Goal: Transaction & Acquisition: Purchase product/service

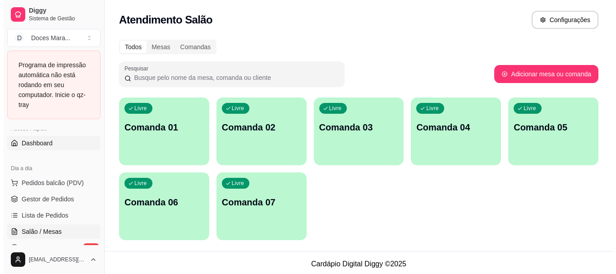
scroll to position [90, 0]
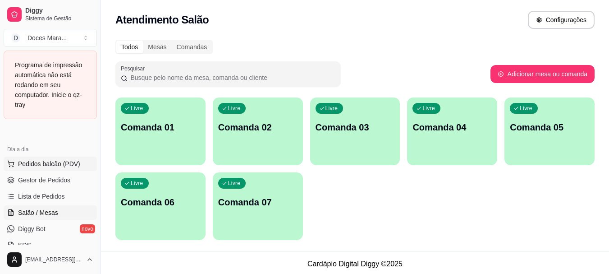
click at [46, 160] on span "Pedidos balcão (PDV)" at bounding box center [49, 163] width 62 height 9
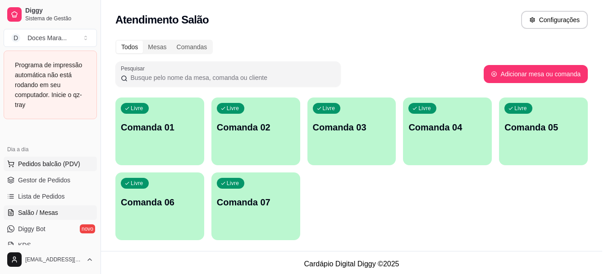
click at [46, 162] on img at bounding box center [64, 168] width 83 height 56
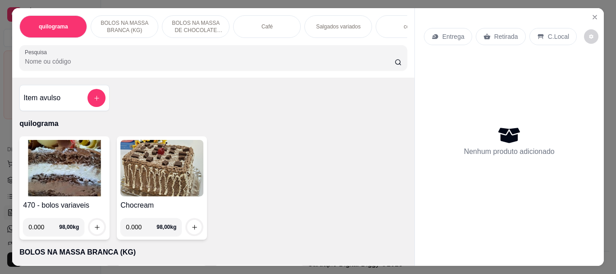
click at [50, 174] on img at bounding box center [64, 168] width 83 height 56
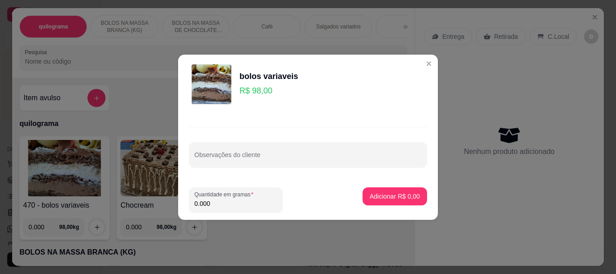
click at [216, 202] on input "0.000" at bounding box center [235, 203] width 83 height 9
type input "5.100"
click at [374, 196] on p "Adicionar R$ 499,80" at bounding box center [390, 196] width 55 height 9
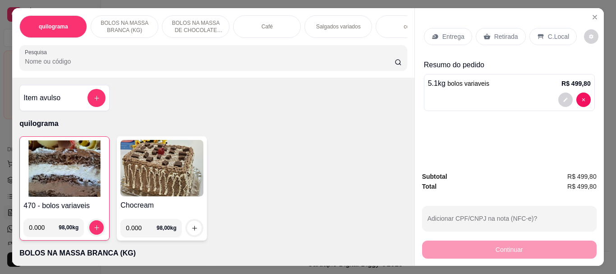
click at [504, 32] on p "Retirada" at bounding box center [506, 36] width 24 height 9
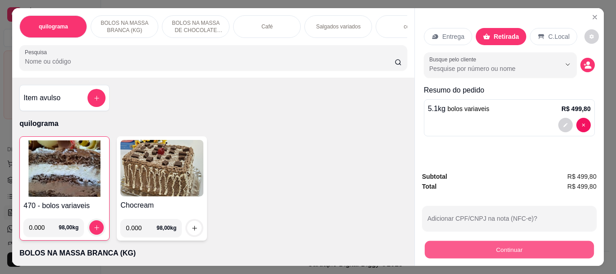
click at [495, 246] on button "Continuar" at bounding box center [508, 249] width 169 height 18
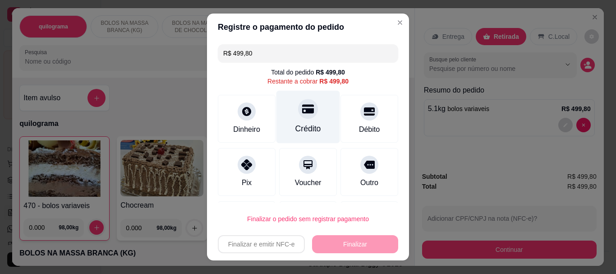
click at [295, 124] on div "Crédito" at bounding box center [308, 129] width 26 height 12
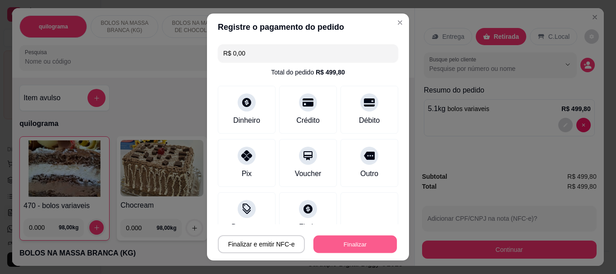
click at [336, 248] on button "Finalizar" at bounding box center [354, 244] width 83 height 18
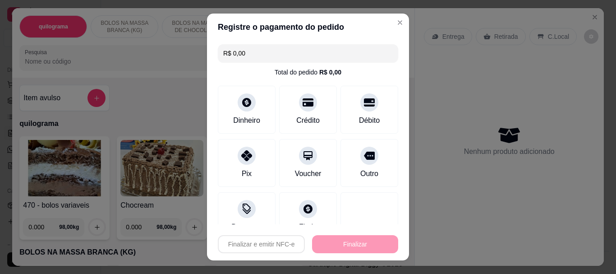
type input "-R$ 499,80"
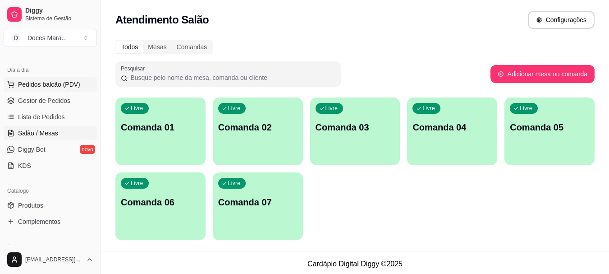
click at [52, 83] on span "Pedidos balcão (PDV)" at bounding box center [49, 84] width 62 height 9
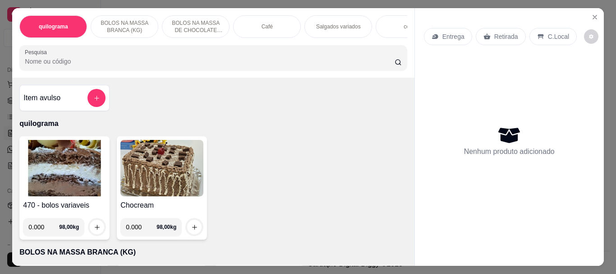
click at [260, 28] on div "Café" at bounding box center [267, 26] width 68 height 23
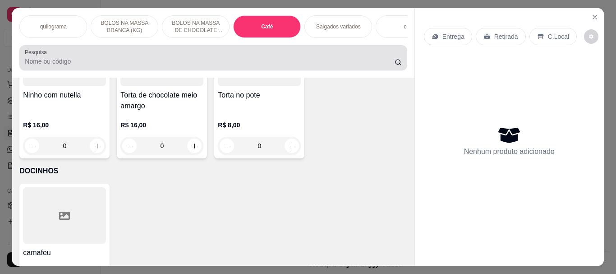
scroll to position [24, 0]
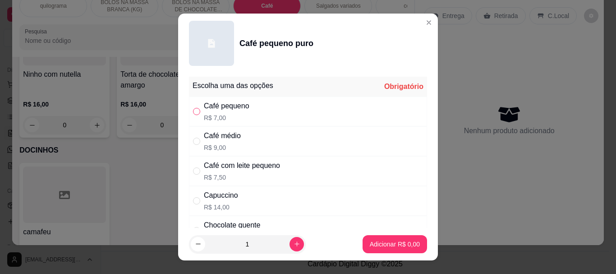
click at [193, 110] on input "" at bounding box center [196, 111] width 7 height 7
radio input "true"
click at [370, 244] on p "Adicionar R$ 7,00" at bounding box center [394, 243] width 49 height 9
type input "1"
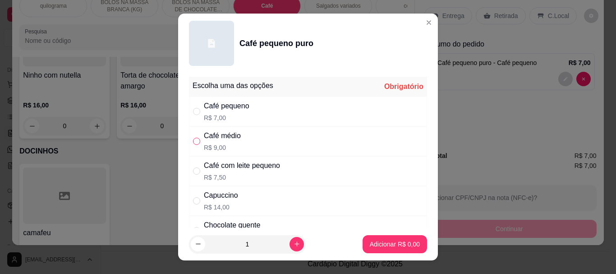
click at [193, 138] on input "" at bounding box center [196, 141] width 7 height 7
radio input "true"
click at [382, 242] on p "Adicionar R$ 9,00" at bounding box center [394, 243] width 49 height 9
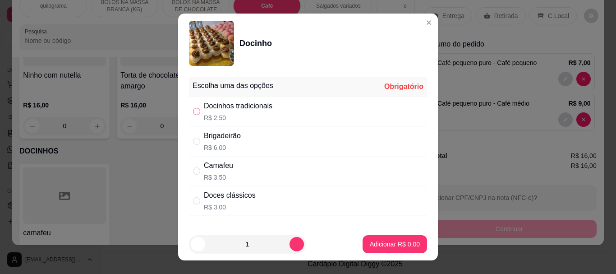
click at [193, 110] on input "" at bounding box center [196, 111] width 7 height 7
radio input "true"
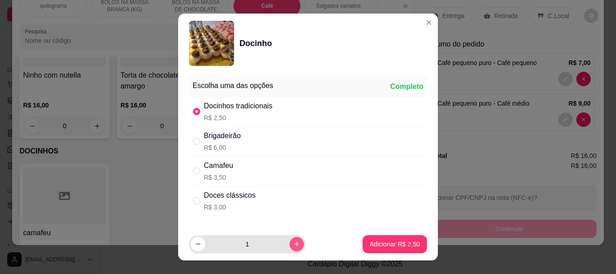
click at [290, 244] on button "increase-product-quantity" at bounding box center [297, 244] width 14 height 14
type input "2"
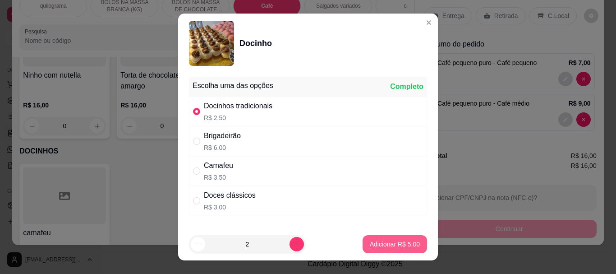
click at [370, 244] on p "Adicionar R$ 5,00" at bounding box center [395, 243] width 50 height 9
type input "2"
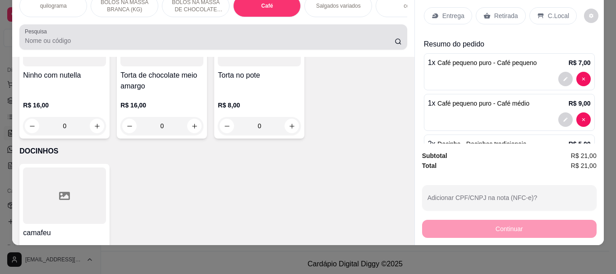
click at [111, 41] on input "Pesquisa" at bounding box center [210, 40] width 370 height 9
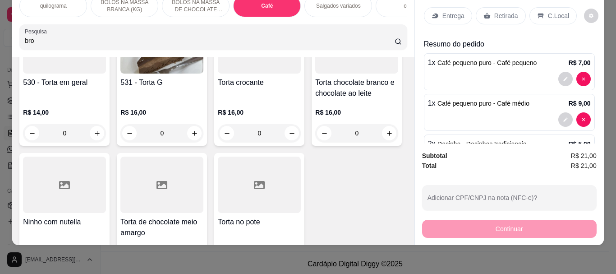
scroll to position [3341, 0]
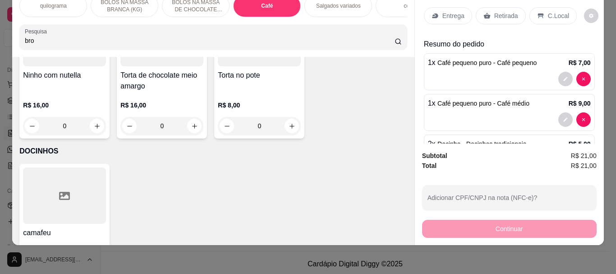
type input "bro"
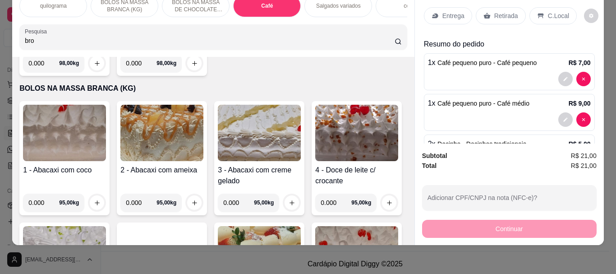
scroll to position [0, 0]
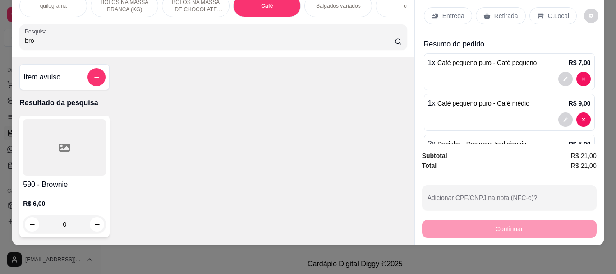
click at [87, 146] on div at bounding box center [64, 147] width 83 height 56
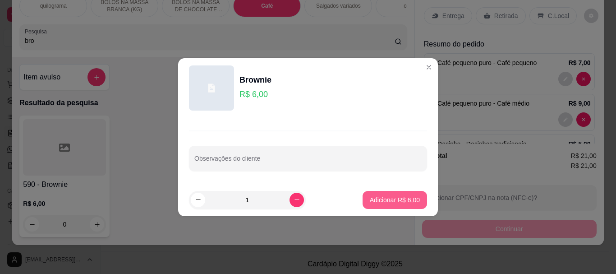
click at [363, 193] on button "Adicionar R$ 6,00" at bounding box center [395, 200] width 64 height 18
type input "1"
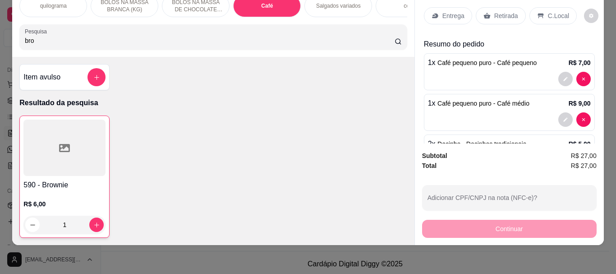
click at [502, 11] on p "Retirada" at bounding box center [506, 15] width 24 height 9
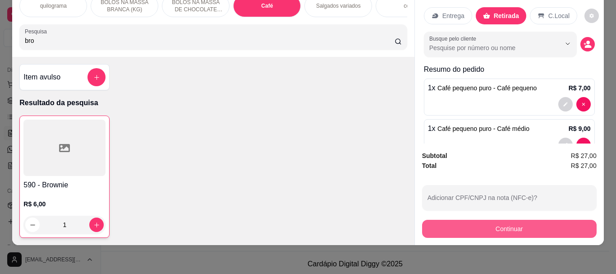
click at [499, 220] on button "Continuar" at bounding box center [509, 229] width 175 height 18
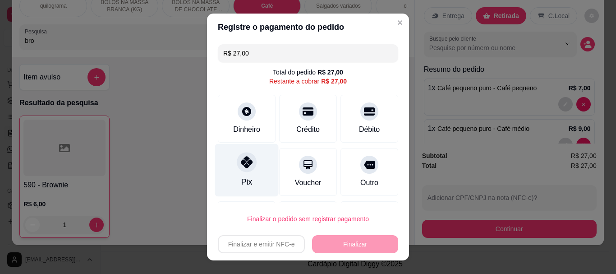
click at [239, 174] on div "Pix" at bounding box center [247, 170] width 64 height 53
type input "R$ 0,00"
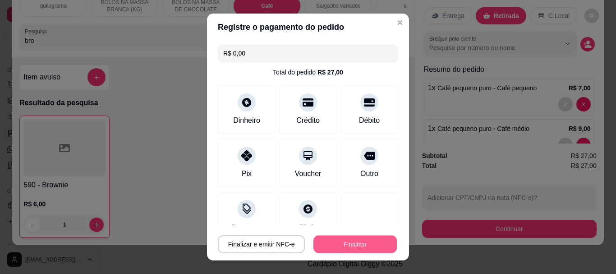
click at [334, 242] on button "Finalizar" at bounding box center [354, 244] width 83 height 18
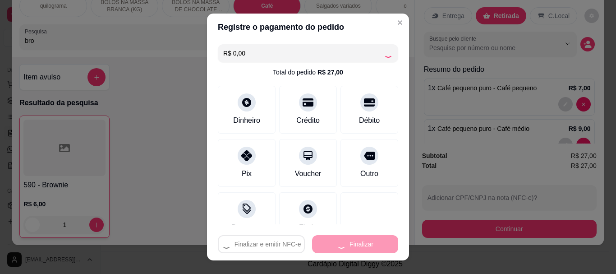
type input "0"
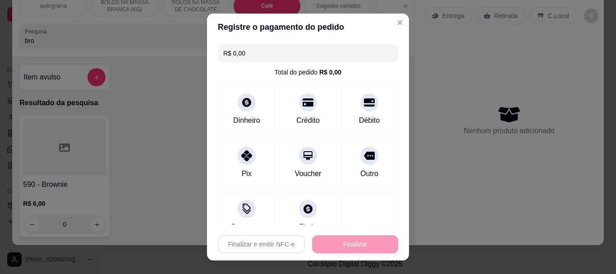
type input "-R$ 27,00"
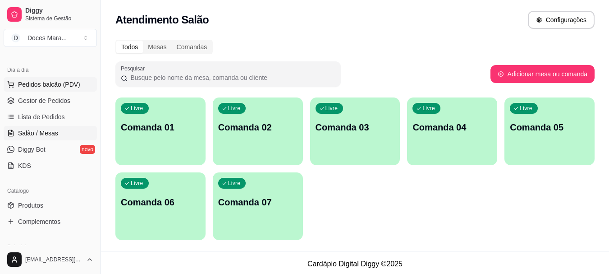
click at [43, 82] on span "Pedidos balcão (PDV)" at bounding box center [49, 84] width 62 height 9
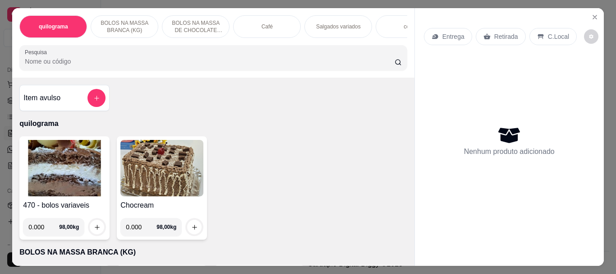
click at [272, 24] on div "Café" at bounding box center [267, 26] width 68 height 23
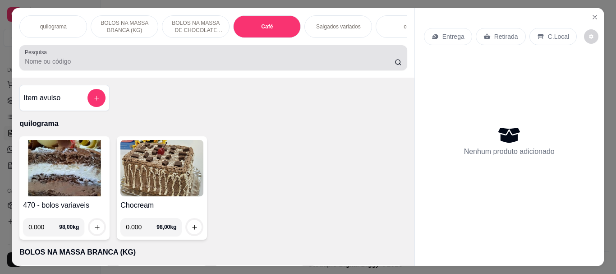
scroll to position [24, 0]
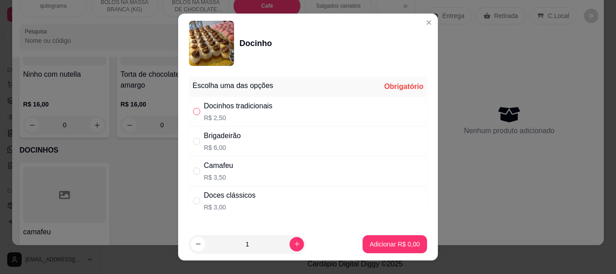
click at [193, 113] on input "" at bounding box center [196, 111] width 7 height 7
radio input "true"
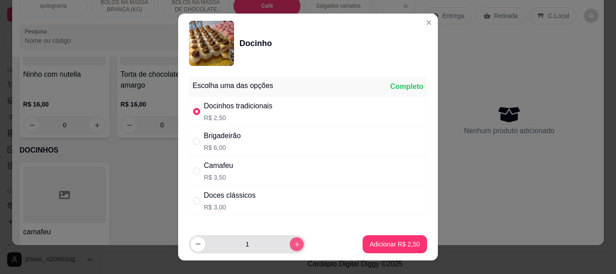
click at [294, 243] on icon "increase-product-quantity" at bounding box center [296, 244] width 5 height 5
click at [294, 243] on icon "increase-product-quantity" at bounding box center [297, 243] width 7 height 7
click at [294, 242] on icon "increase-product-quantity" at bounding box center [297, 243] width 7 height 7
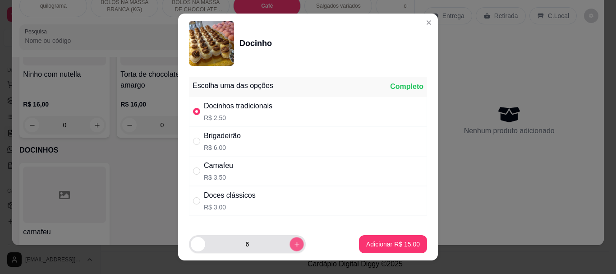
click at [294, 242] on icon "increase-product-quantity" at bounding box center [297, 243] width 7 height 7
click at [294, 241] on icon "increase-product-quantity" at bounding box center [297, 243] width 7 height 7
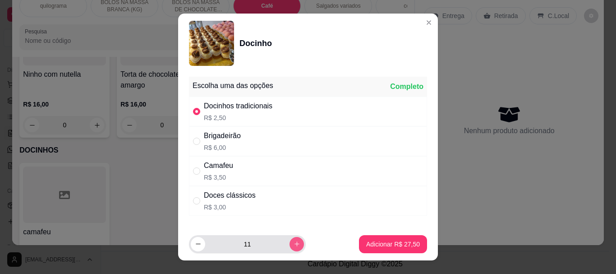
click at [294, 241] on icon "increase-product-quantity" at bounding box center [297, 243] width 7 height 7
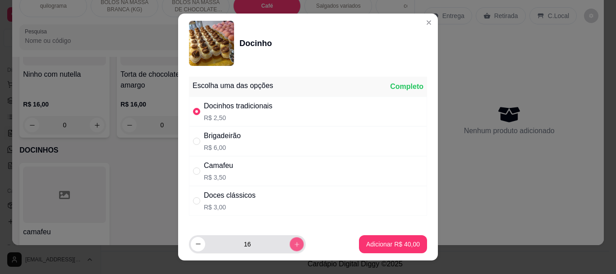
click at [294, 241] on icon "increase-product-quantity" at bounding box center [297, 243] width 7 height 7
click at [294, 240] on icon "increase-product-quantity" at bounding box center [297, 243] width 7 height 7
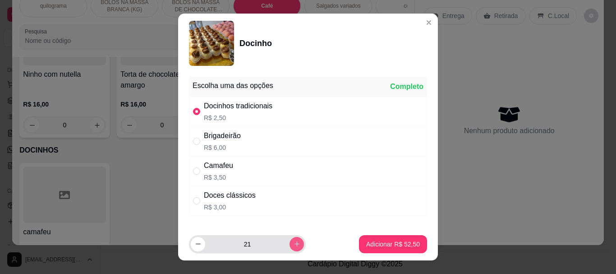
click at [294, 240] on icon "increase-product-quantity" at bounding box center [297, 243] width 7 height 7
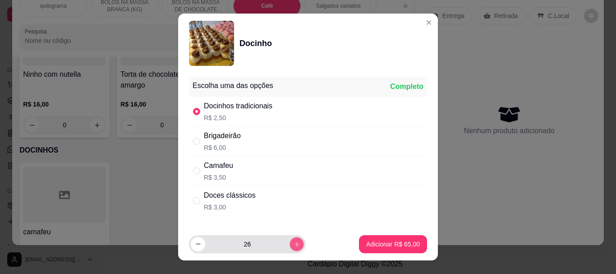
click at [294, 240] on icon "increase-product-quantity" at bounding box center [297, 243] width 7 height 7
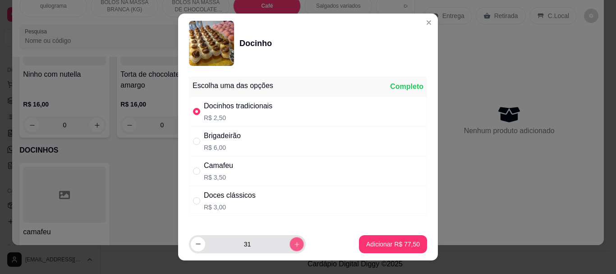
click at [294, 240] on icon "increase-product-quantity" at bounding box center [297, 243] width 7 height 7
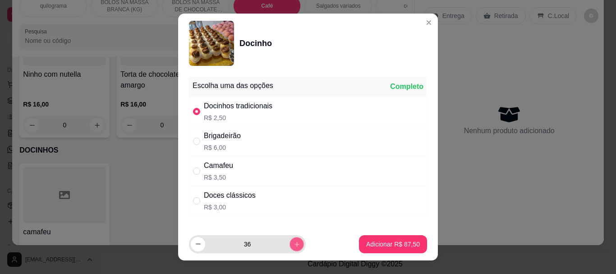
click at [294, 240] on icon "increase-product-quantity" at bounding box center [297, 243] width 7 height 7
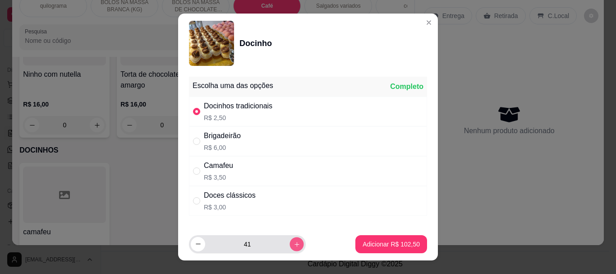
click at [294, 240] on icon "increase-product-quantity" at bounding box center [297, 243] width 7 height 7
click at [195, 247] on icon "decrease-product-quantity" at bounding box center [198, 243] width 7 height 7
click at [195, 241] on icon "decrease-product-quantity" at bounding box center [198, 243] width 7 height 7
type input "40"
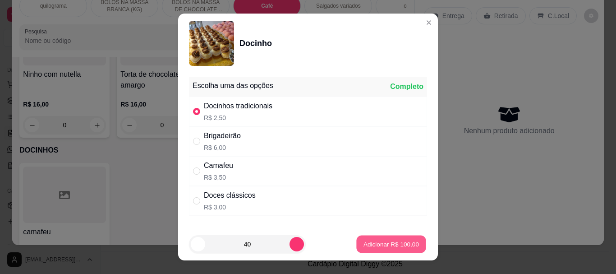
click at [369, 241] on p "Adicionar R$ 100,00" at bounding box center [390, 243] width 55 height 9
type input "40"
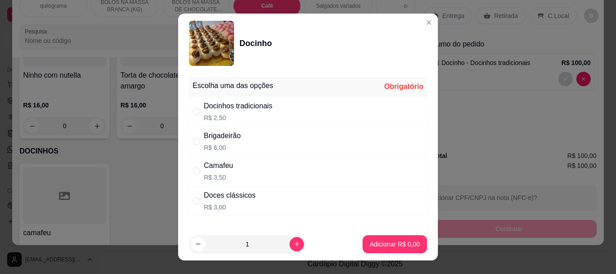
click at [189, 199] on div "Doces clássicos R$ 3,00" at bounding box center [308, 201] width 238 height 30
radio input "true"
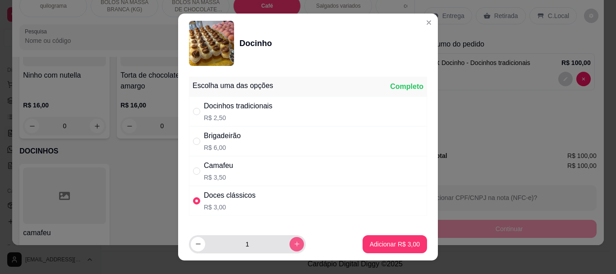
click at [294, 244] on icon "increase-product-quantity" at bounding box center [297, 243] width 7 height 7
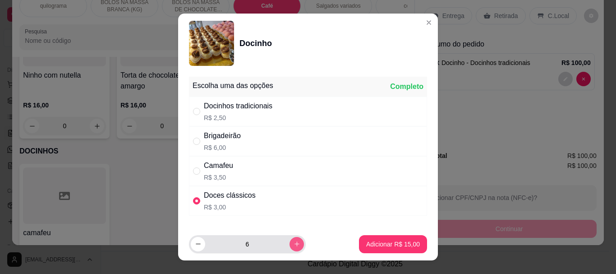
click at [294, 244] on icon "increase-product-quantity" at bounding box center [297, 243] width 7 height 7
type input "10"
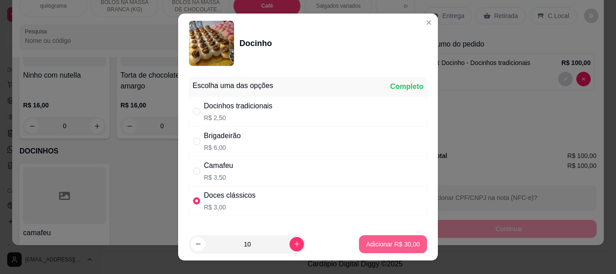
click at [371, 246] on p "Adicionar R$ 30,00" at bounding box center [393, 243] width 54 height 9
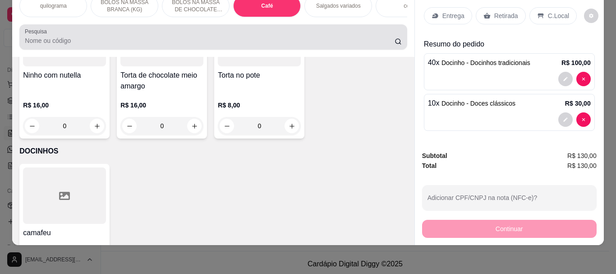
click at [88, 43] on input "Pesquisa" at bounding box center [210, 40] width 370 height 9
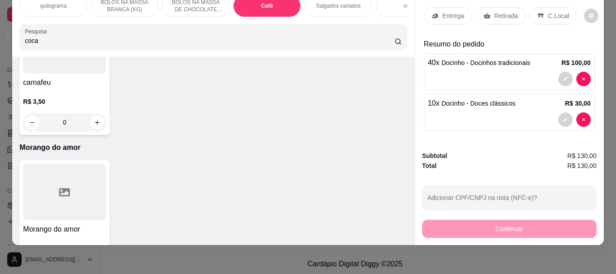
scroll to position [3470, 0]
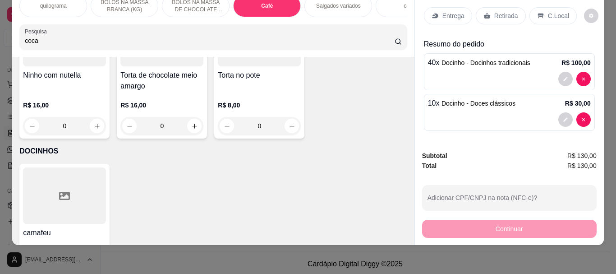
type input "coca"
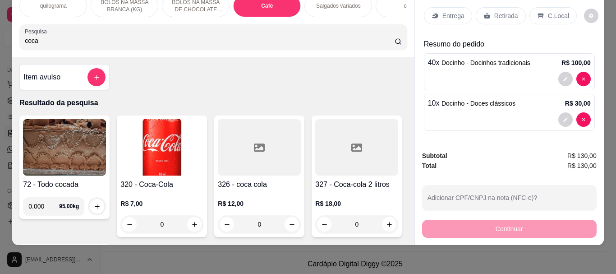
click at [166, 146] on img at bounding box center [161, 147] width 83 height 56
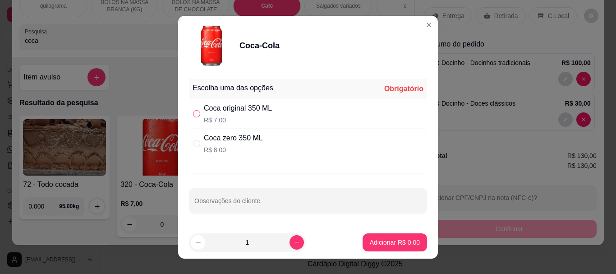
click at [193, 112] on input "" at bounding box center [196, 113] width 7 height 7
radio input "true"
click at [388, 237] on button "Adicionar R$ 7,00" at bounding box center [395, 242] width 64 height 18
type input "1"
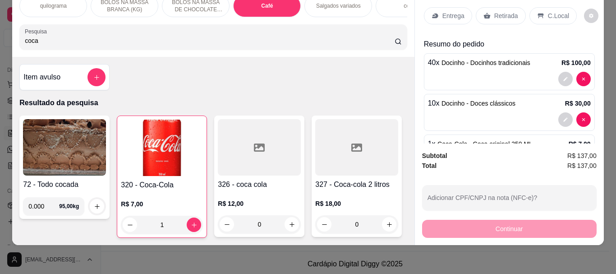
click at [502, 11] on p "Retirada" at bounding box center [506, 15] width 24 height 9
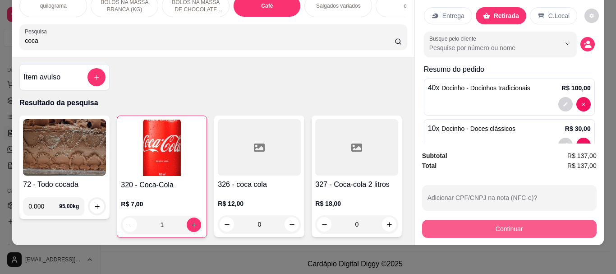
click at [510, 220] on button "Continuar" at bounding box center [509, 229] width 175 height 18
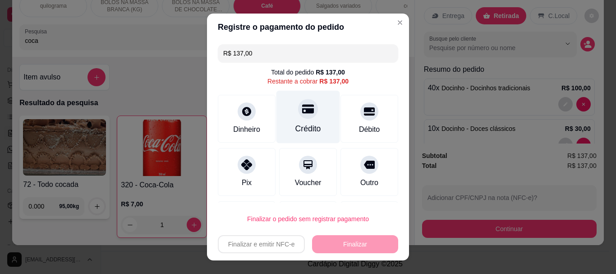
click at [298, 115] on div at bounding box center [308, 109] width 20 height 20
type input "R$ 0,00"
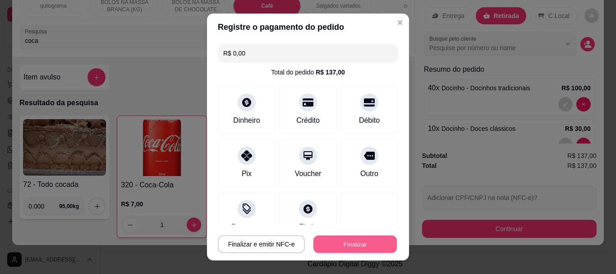
click at [332, 244] on button "Finalizar" at bounding box center [354, 244] width 83 height 18
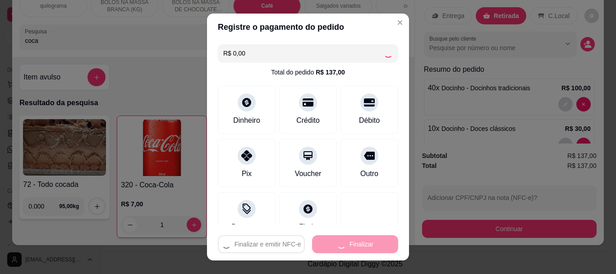
type input "0"
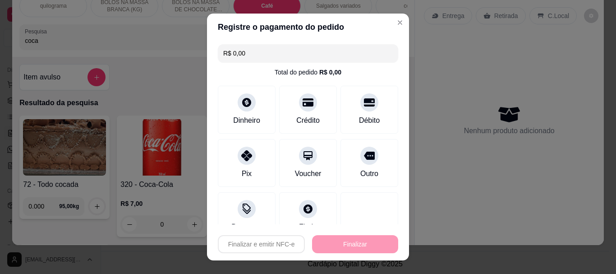
type input "-R$ 137,00"
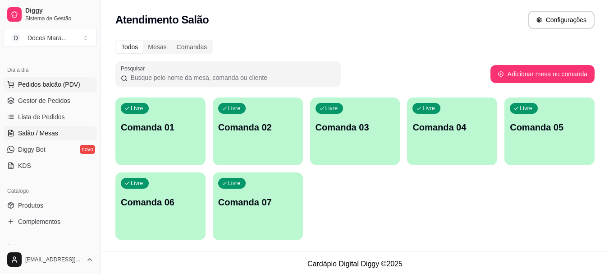
click at [46, 84] on span "Pedidos balcão (PDV)" at bounding box center [49, 84] width 62 height 9
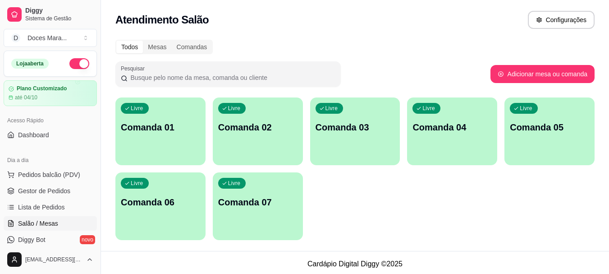
click at [54, 177] on span "Pedidos balcão (PDV)" at bounding box center [49, 174] width 62 height 9
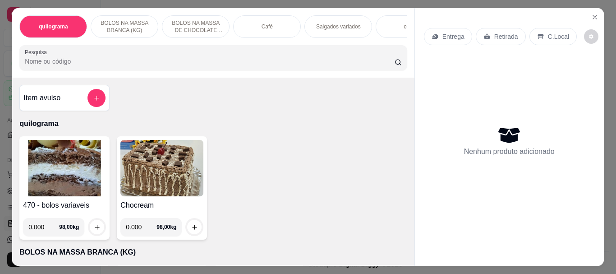
click at [54, 177] on img at bounding box center [64, 168] width 83 height 56
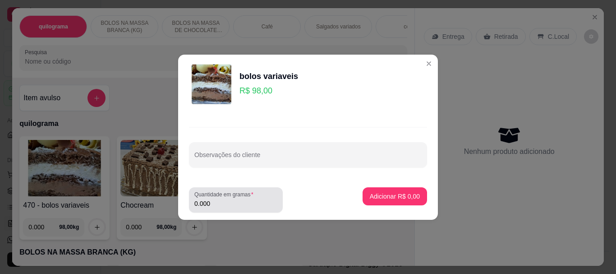
click at [229, 211] on div "Quantidade em gramas 0.000" at bounding box center [236, 199] width 94 height 25
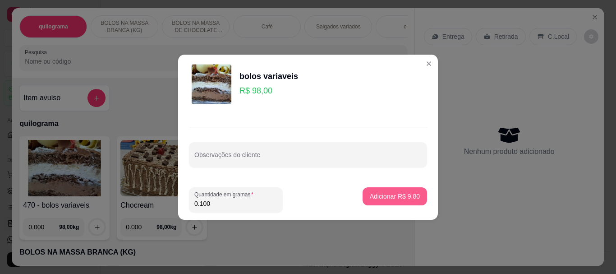
type input "0.100"
click at [386, 192] on p "Adicionar R$ 9,80" at bounding box center [394, 196] width 49 height 9
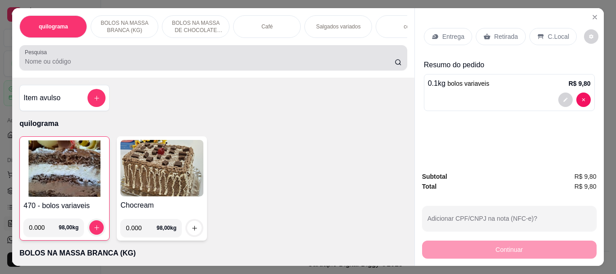
click at [39, 65] on input "Pesquisa" at bounding box center [210, 61] width 370 height 9
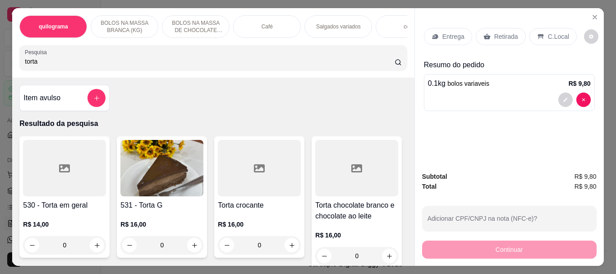
type input "torta"
click at [121, 182] on img at bounding box center [161, 168] width 83 height 56
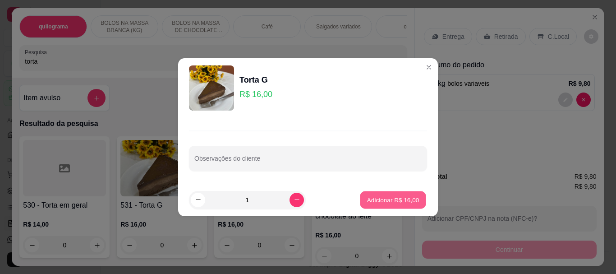
click at [411, 201] on p "Adicionar R$ 16,00" at bounding box center [393, 199] width 52 height 9
type input "1"
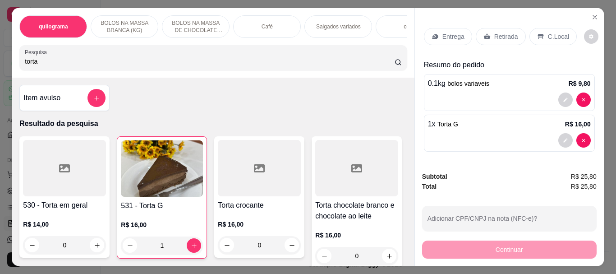
click at [496, 32] on p "Retirada" at bounding box center [506, 36] width 24 height 9
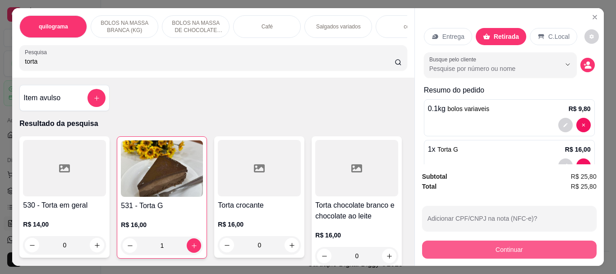
click at [503, 246] on button "Continuar" at bounding box center [509, 249] width 175 height 18
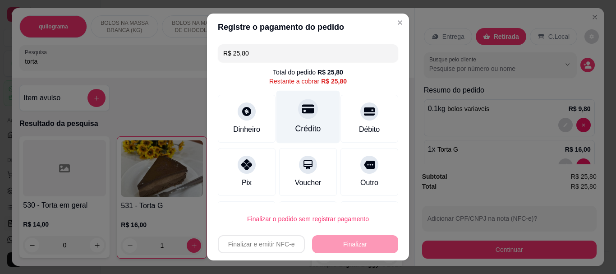
click at [308, 119] on div "Crédito" at bounding box center [308, 117] width 64 height 53
type input "R$ 0,00"
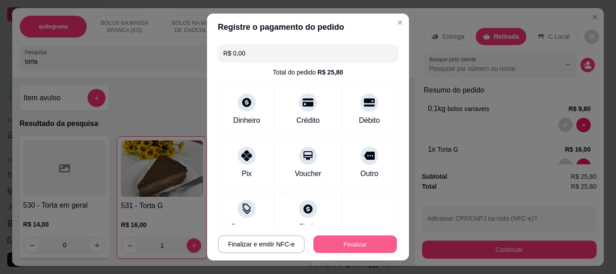
click at [335, 244] on button "Finalizar" at bounding box center [354, 244] width 83 height 18
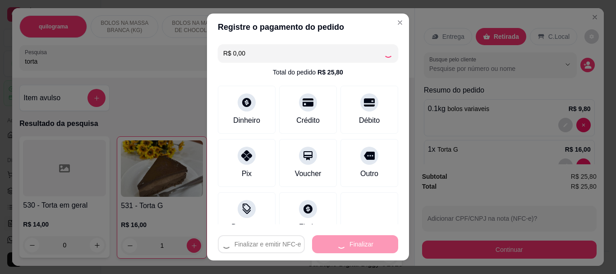
type input "0"
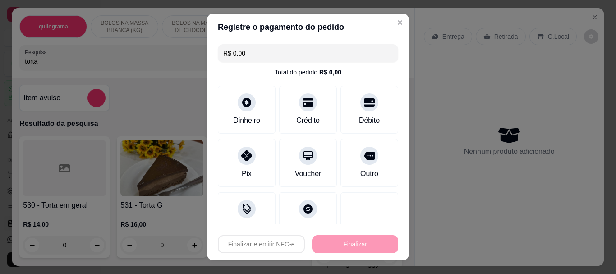
type input "-R$ 25,80"
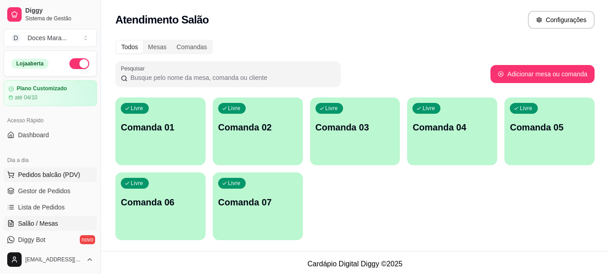
click at [26, 173] on span "Pedidos balcão (PDV)" at bounding box center [49, 174] width 62 height 9
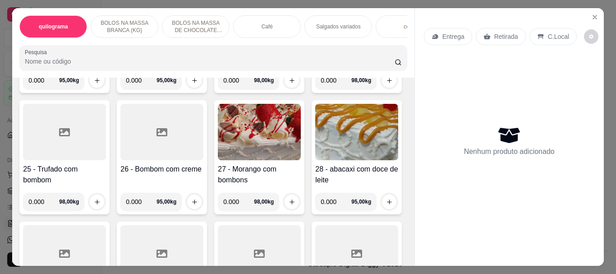
scroll to position [902, 0]
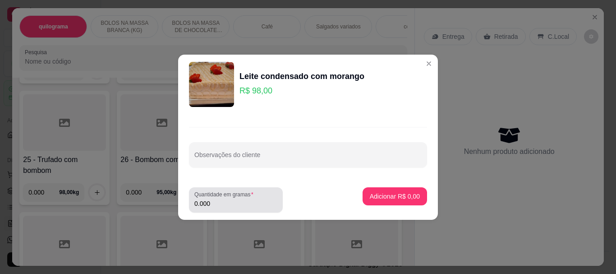
click at [215, 202] on input "0.000" at bounding box center [235, 203] width 83 height 9
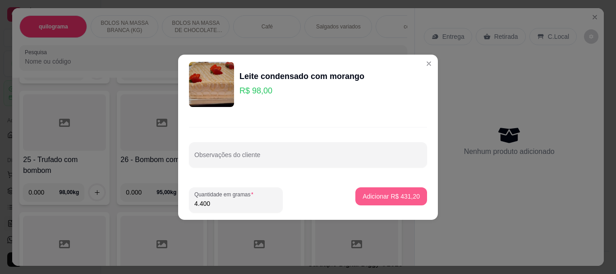
type input "4.400"
click at [379, 197] on p "Adicionar R$ 431,20" at bounding box center [391, 196] width 57 height 9
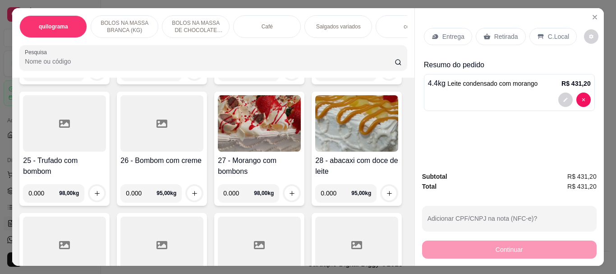
click at [55, 66] on input "Pesquisa" at bounding box center [210, 61] width 370 height 9
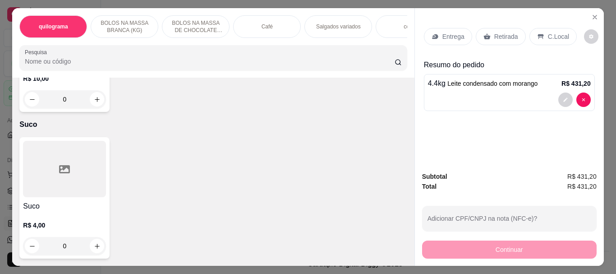
scroll to position [7276, 0]
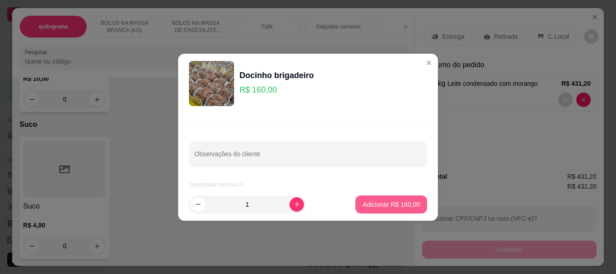
click at [375, 203] on p "Adicionar R$ 160,00" at bounding box center [391, 204] width 57 height 9
type input "1"
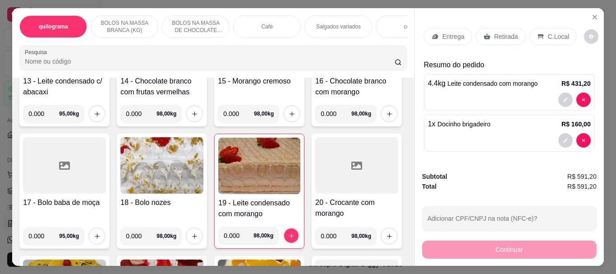
scroll to position [0, 0]
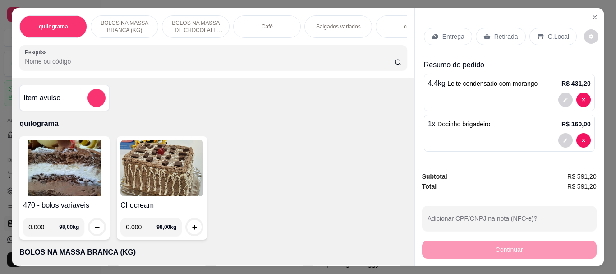
click at [247, 28] on div "Café" at bounding box center [267, 26] width 68 height 23
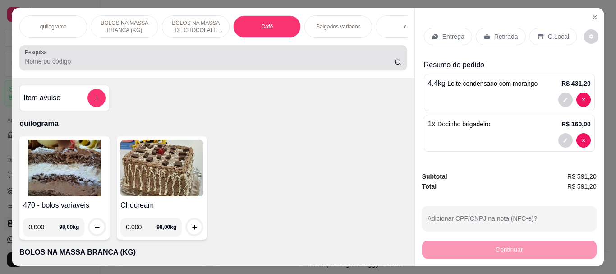
scroll to position [24, 0]
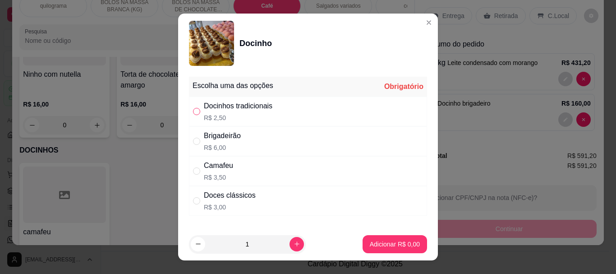
click at [193, 108] on input "" at bounding box center [196, 111] width 7 height 7
radio input "true"
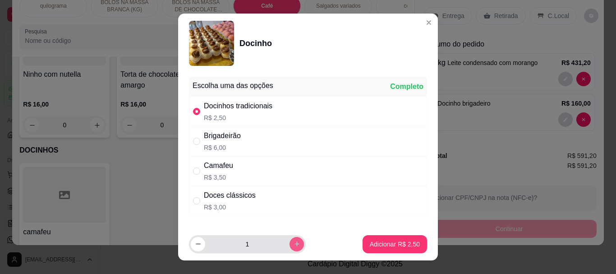
click at [294, 244] on icon "increase-product-quantity" at bounding box center [297, 243] width 7 height 7
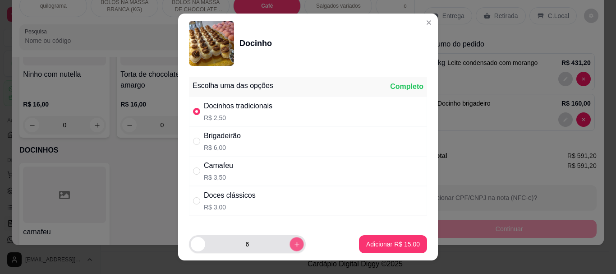
click at [294, 244] on icon "increase-product-quantity" at bounding box center [297, 243] width 7 height 7
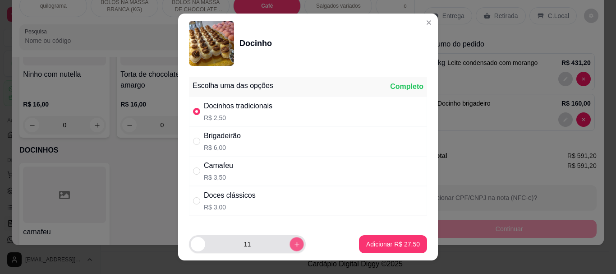
click at [294, 244] on icon "increase-product-quantity" at bounding box center [297, 243] width 7 height 7
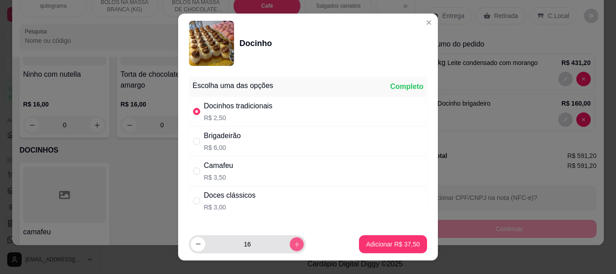
click at [294, 244] on icon "increase-product-quantity" at bounding box center [297, 243] width 7 height 7
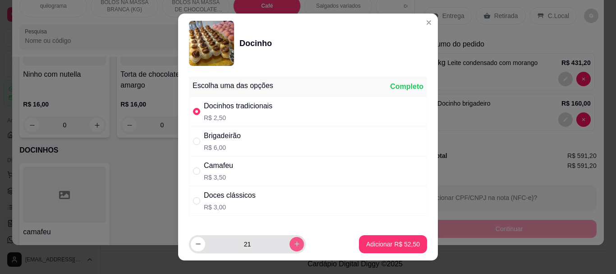
click at [294, 244] on icon "increase-product-quantity" at bounding box center [297, 243] width 7 height 7
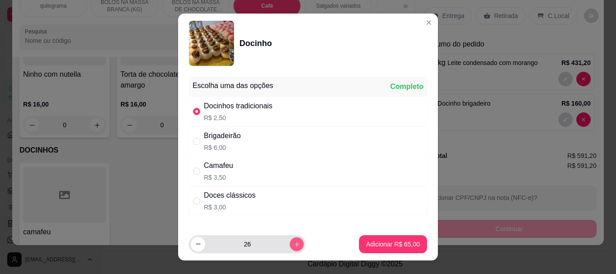
click at [294, 244] on icon "increase-product-quantity" at bounding box center [297, 243] width 7 height 7
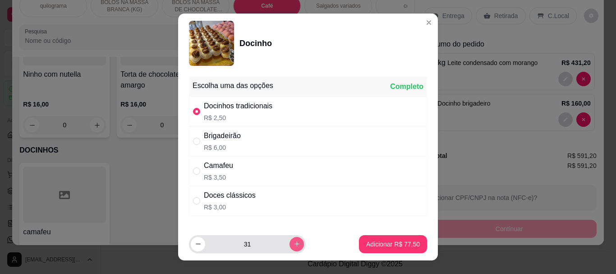
click at [294, 244] on icon "increase-product-quantity" at bounding box center [297, 243] width 7 height 7
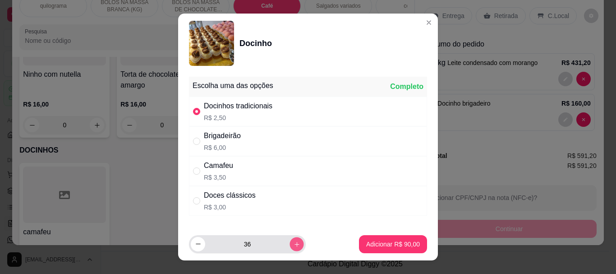
click at [294, 244] on icon "increase-product-quantity" at bounding box center [297, 243] width 7 height 7
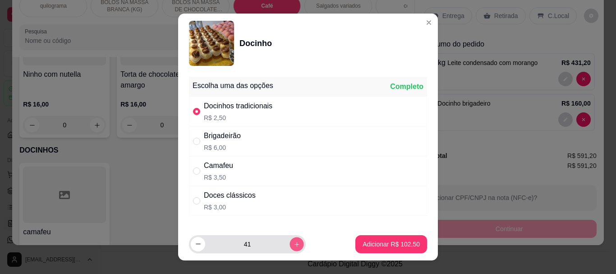
click at [294, 244] on icon "increase-product-quantity" at bounding box center [297, 243] width 7 height 7
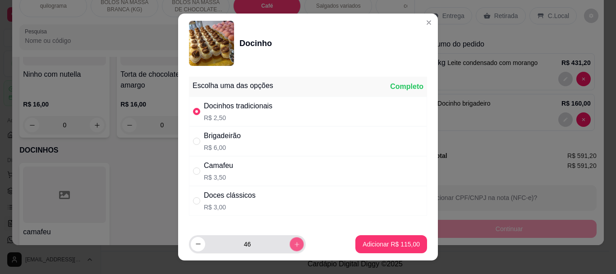
click at [294, 244] on icon "increase-product-quantity" at bounding box center [297, 243] width 7 height 7
type input "48"
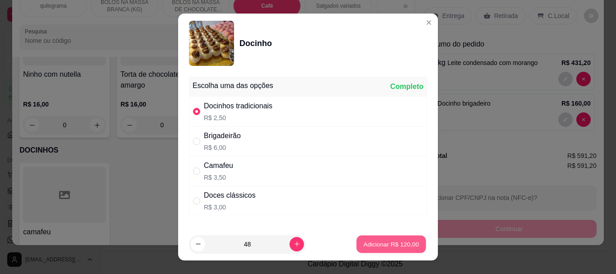
click at [375, 240] on p "Adicionar R$ 120,00" at bounding box center [390, 243] width 55 height 9
type input "48"
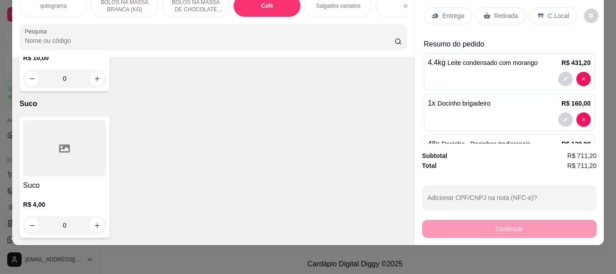
scroll to position [7369, 0]
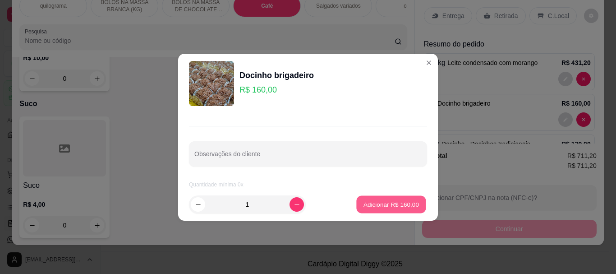
click at [369, 198] on button "Adicionar R$ 160,00" at bounding box center [391, 204] width 69 height 18
type input "2"
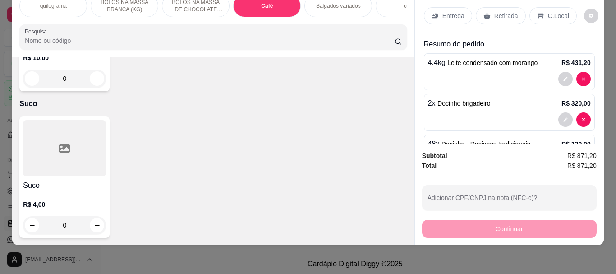
scroll to position [7279, 0]
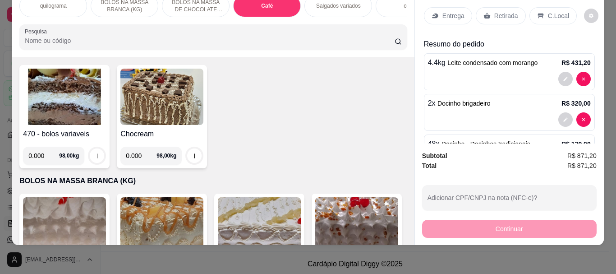
scroll to position [0, 0]
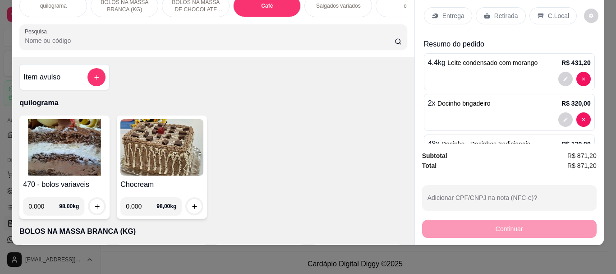
click at [267, 2] on p "Café" at bounding box center [267, 5] width 12 height 7
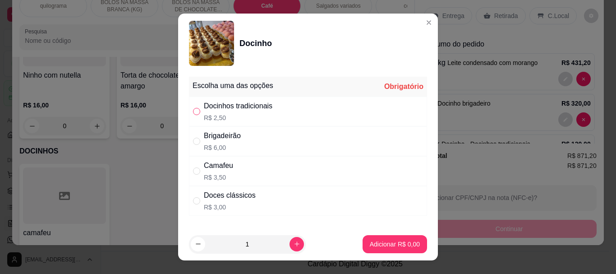
click at [193, 114] on input "" at bounding box center [196, 111] width 7 height 7
radio input "true"
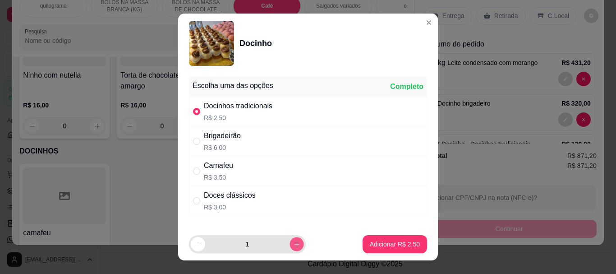
click at [290, 242] on button "increase-product-quantity" at bounding box center [297, 244] width 14 height 14
type input "2"
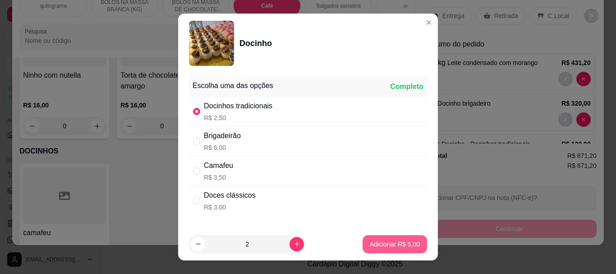
click at [377, 243] on p "Adicionar R$ 5,00" at bounding box center [395, 243] width 50 height 9
type input "50"
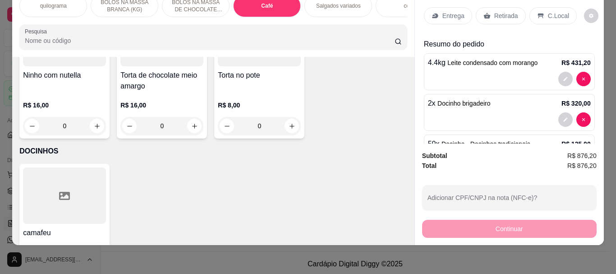
click at [263, 4] on div "Café" at bounding box center [267, 6] width 68 height 23
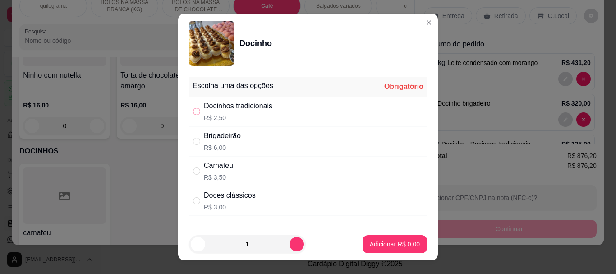
click at [193, 109] on input "" at bounding box center [196, 111] width 7 height 7
radio input "true"
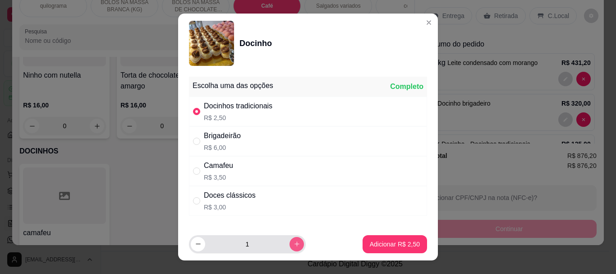
click at [294, 242] on icon "increase-product-quantity" at bounding box center [297, 243] width 7 height 7
type input "2"
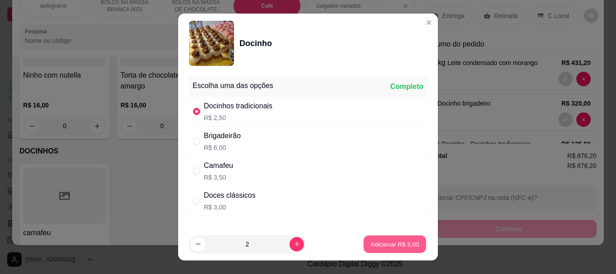
click at [371, 240] on p "Adicionar R$ 5,00" at bounding box center [394, 243] width 49 height 9
type input "52"
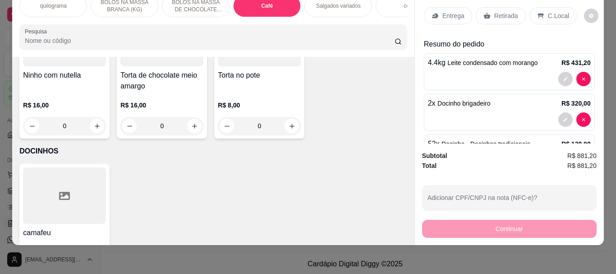
click at [500, 12] on p "Retirada" at bounding box center [506, 15] width 24 height 9
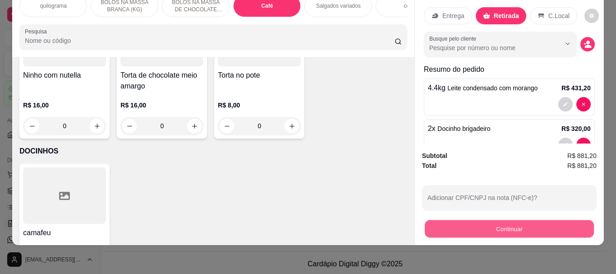
click at [510, 220] on button "Continuar" at bounding box center [508, 229] width 169 height 18
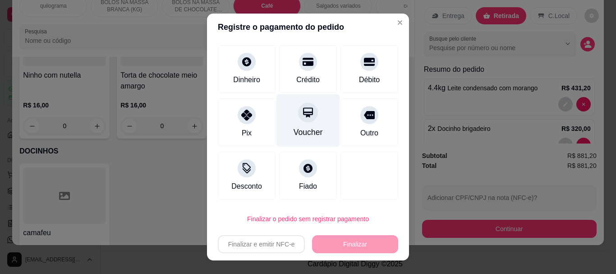
scroll to position [50, 0]
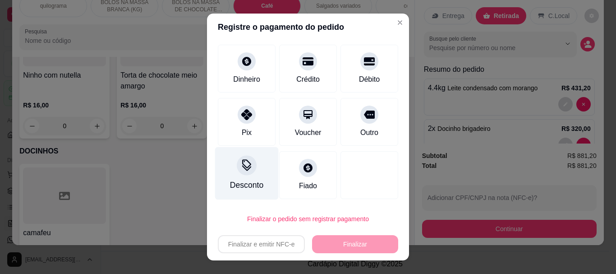
click at [243, 177] on div "Desconto" at bounding box center [247, 173] width 64 height 53
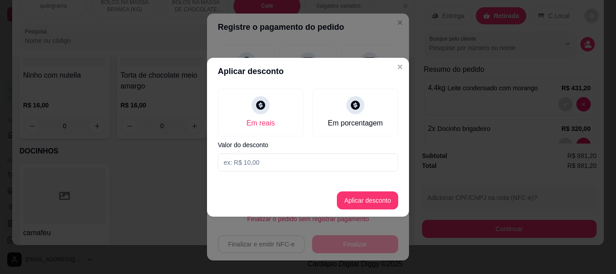
click at [243, 162] on input at bounding box center [308, 162] width 180 height 18
type input "1,20"
click at [363, 201] on button "Aplicar desconto" at bounding box center [367, 200] width 61 height 18
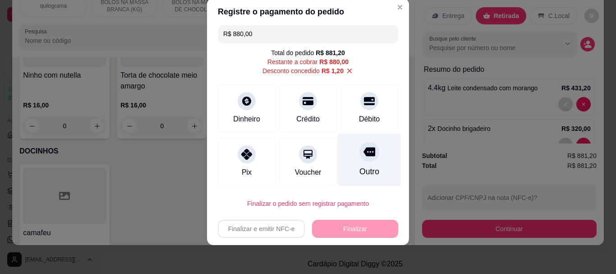
scroll to position [0, 0]
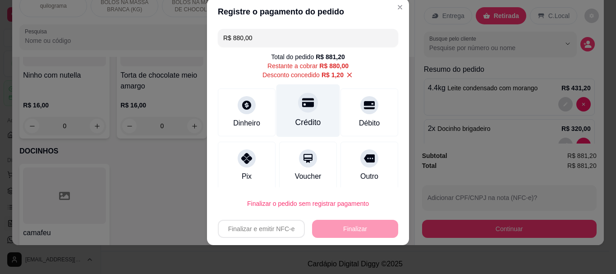
click at [305, 110] on div "Crédito" at bounding box center [308, 110] width 64 height 53
type input "R$ 0,00"
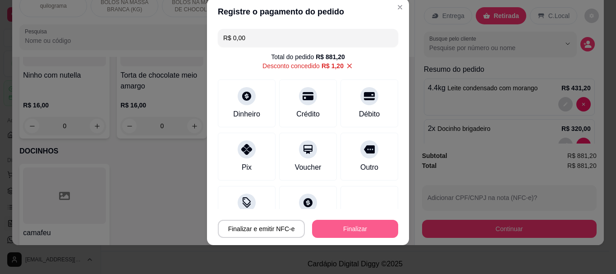
click at [346, 225] on button "Finalizar" at bounding box center [355, 229] width 86 height 18
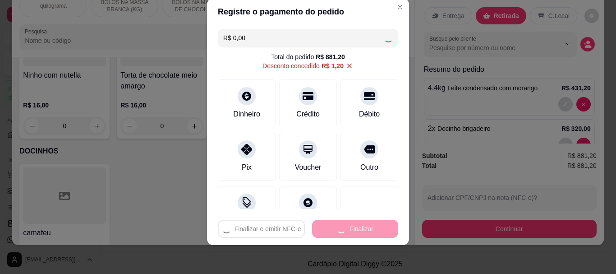
type input "0"
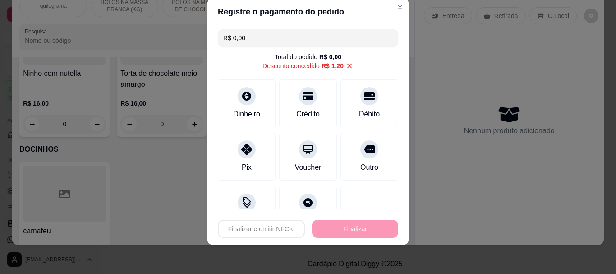
type input "-R$ 881,20"
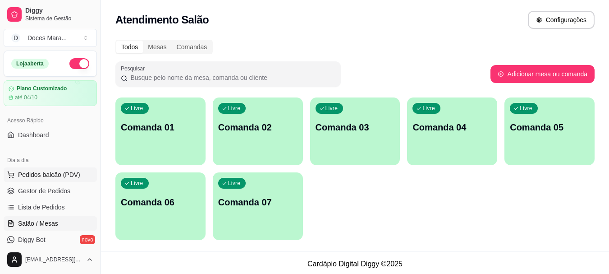
click at [48, 170] on span "Pedidos balcão (PDV)" at bounding box center [49, 174] width 62 height 9
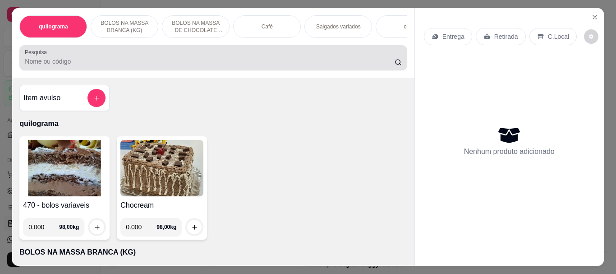
click at [53, 64] on input "Pesquisa" at bounding box center [210, 61] width 370 height 9
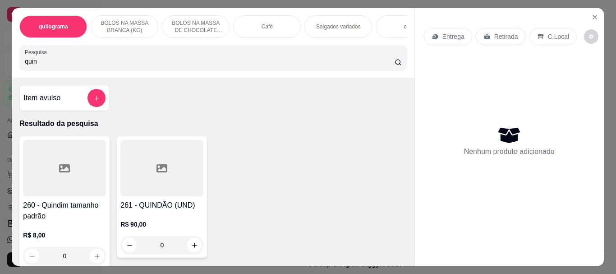
type input "quin"
click at [52, 141] on div "260 - Quindim tamanho padrão R$ 8,00 0" at bounding box center [64, 202] width 90 height 132
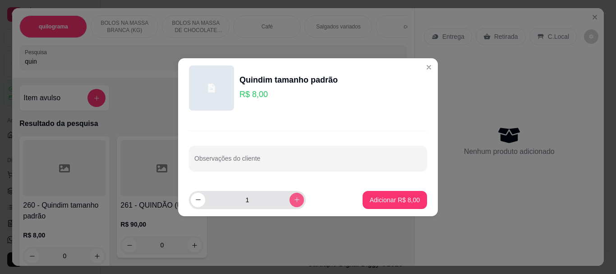
click at [294, 197] on icon "increase-product-quantity" at bounding box center [297, 199] width 7 height 7
type input "2"
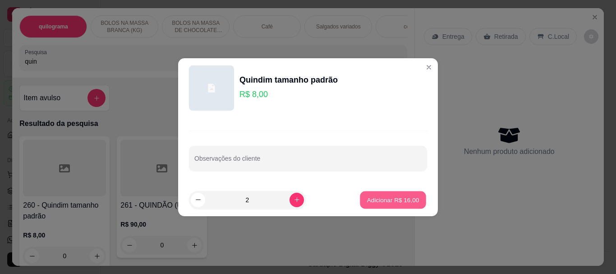
click at [377, 202] on p "Adicionar R$ 16,00" at bounding box center [393, 199] width 52 height 9
type input "2"
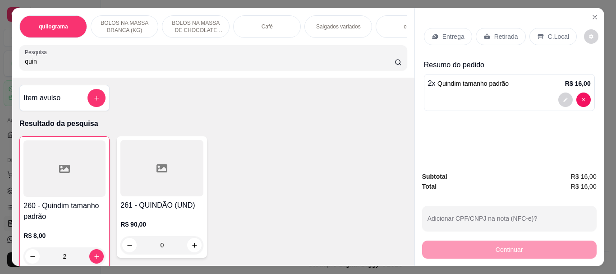
click at [49, 64] on input "quin" at bounding box center [210, 61] width 370 height 9
type input "q"
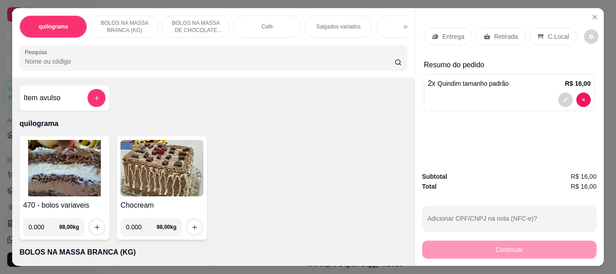
click at [264, 29] on div "Café" at bounding box center [267, 26] width 68 height 23
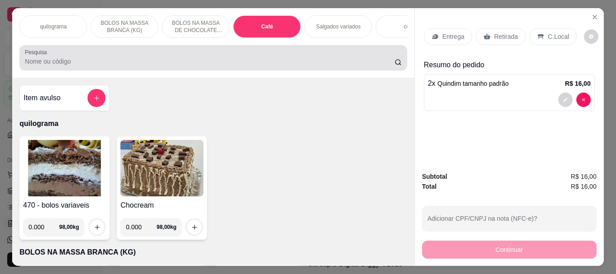
scroll to position [24, 0]
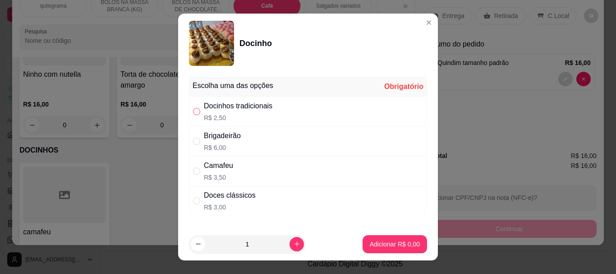
click at [194, 114] on input "" at bounding box center [196, 111] width 7 height 7
radio input "true"
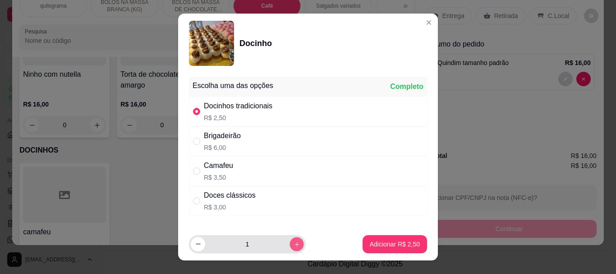
click at [294, 240] on icon "increase-product-quantity" at bounding box center [297, 243] width 7 height 7
type input "2"
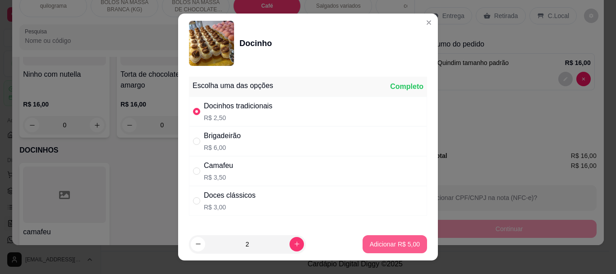
click at [385, 245] on p "Adicionar R$ 5,00" at bounding box center [395, 243] width 50 height 9
type input "2"
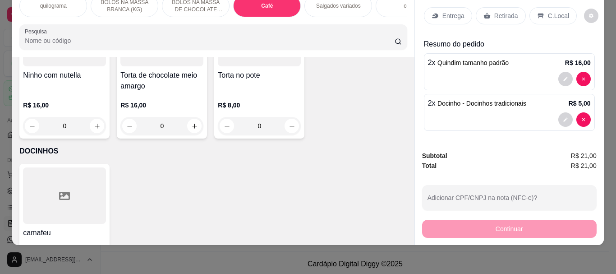
click at [494, 13] on p "Retirada" at bounding box center [506, 15] width 24 height 9
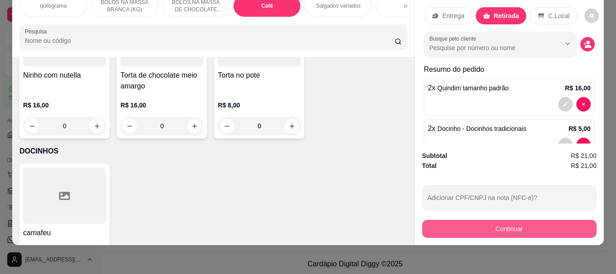
click at [499, 220] on button "Continuar" at bounding box center [509, 229] width 175 height 18
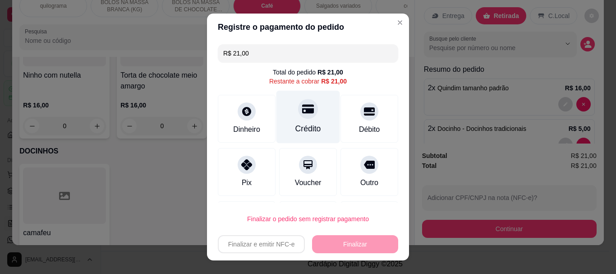
click at [298, 117] on div at bounding box center [308, 109] width 20 height 20
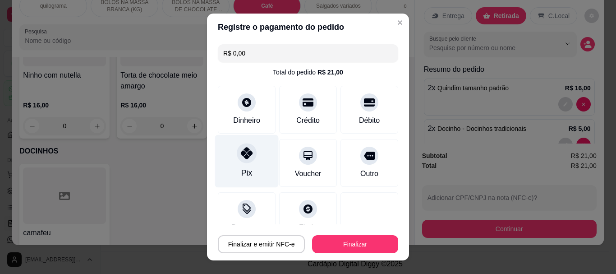
click at [241, 154] on icon at bounding box center [247, 153] width 12 height 12
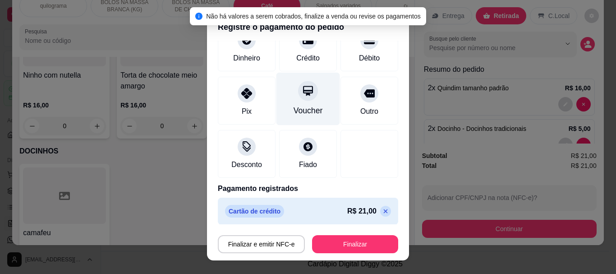
scroll to position [66, 0]
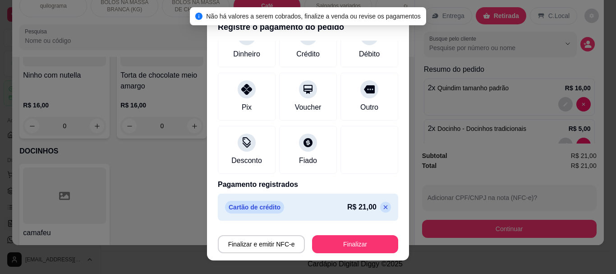
click at [384, 208] on icon at bounding box center [386, 207] width 4 height 4
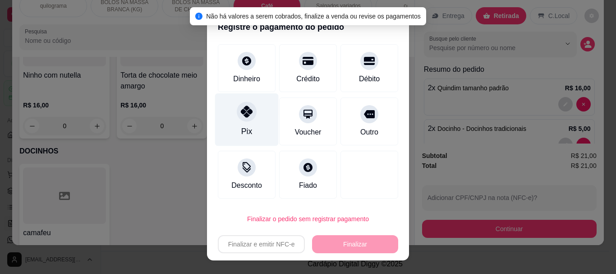
click at [248, 119] on div at bounding box center [247, 112] width 20 height 20
type input "R$ 0,00"
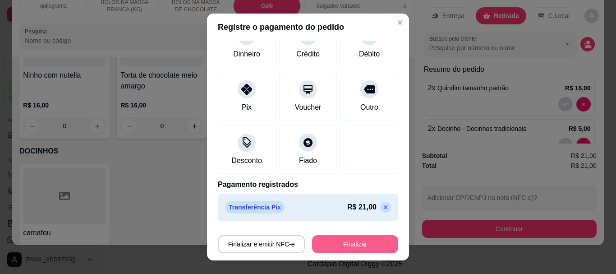
click at [348, 238] on button "Finalizar" at bounding box center [355, 244] width 86 height 18
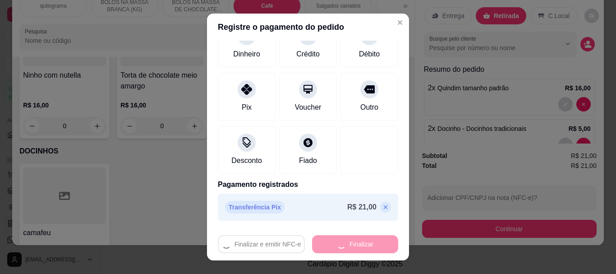
type input "0"
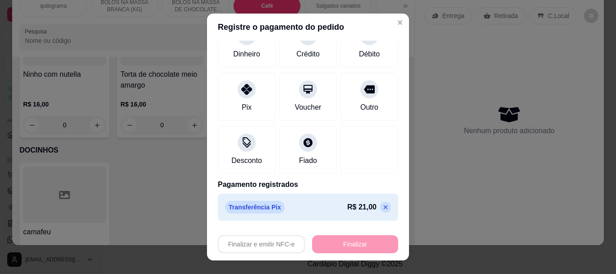
type input "-R$ 21,00"
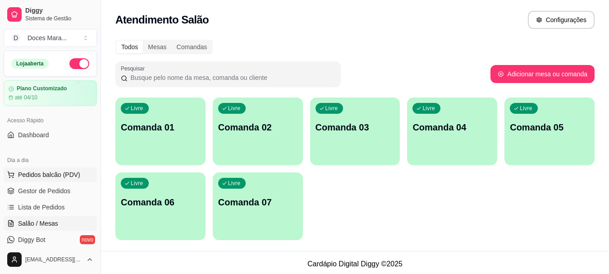
click at [53, 174] on span "Pedidos balcão (PDV)" at bounding box center [49, 174] width 62 height 9
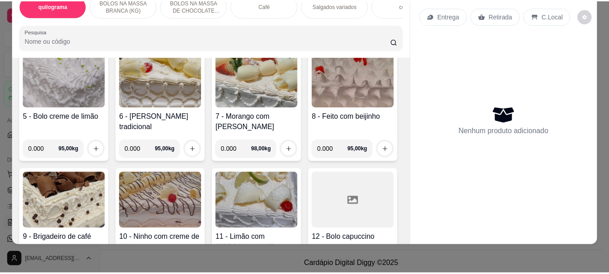
scroll to position [316, 0]
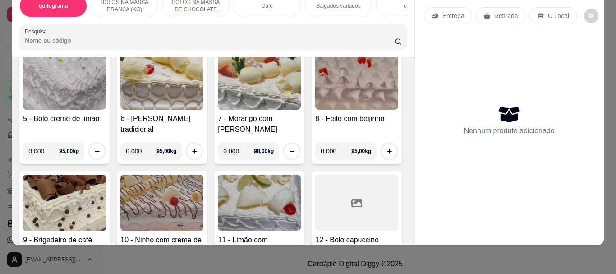
click at [218, 110] on img at bounding box center [259, 81] width 83 height 56
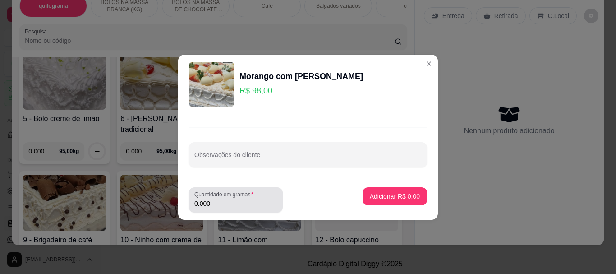
click at [229, 203] on input "0.000" at bounding box center [235, 203] width 83 height 9
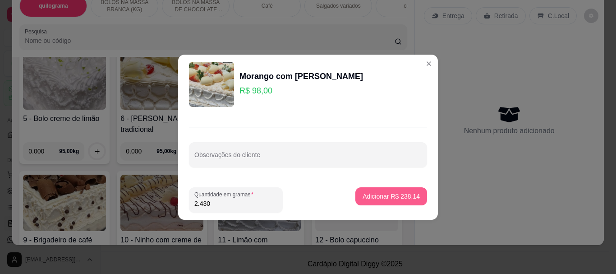
type input "2.430"
click at [379, 199] on p "Adicionar R$ 238,14" at bounding box center [391, 196] width 57 height 9
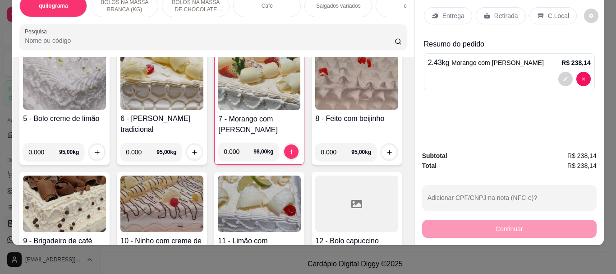
click at [488, 10] on div "Retirada" at bounding box center [501, 15] width 50 height 17
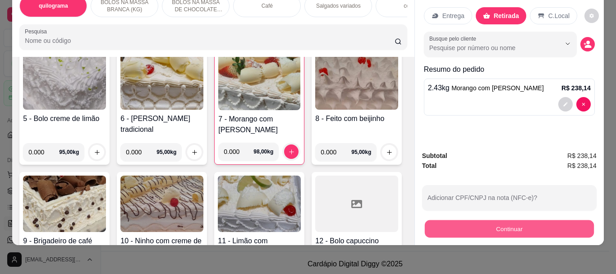
click at [497, 222] on button "Continuar" at bounding box center [508, 229] width 169 height 18
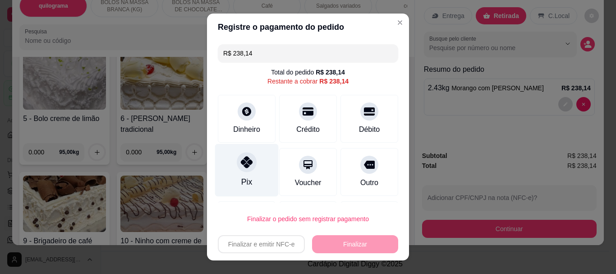
click at [244, 166] on icon at bounding box center [247, 162] width 12 height 12
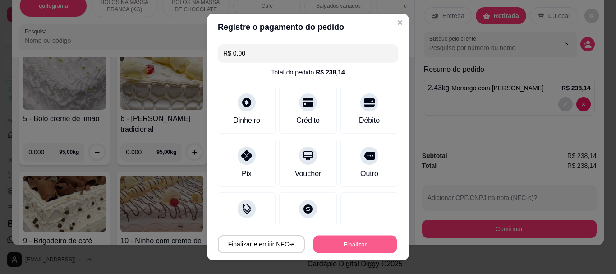
click at [339, 242] on button "Finalizar" at bounding box center [354, 244] width 83 height 18
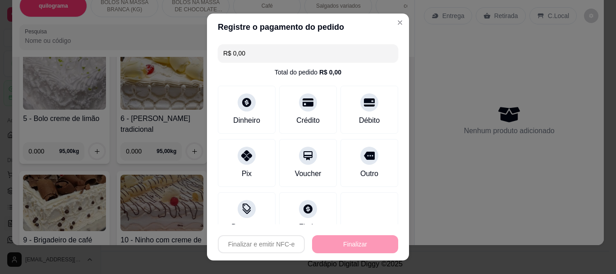
type input "-R$ 238,14"
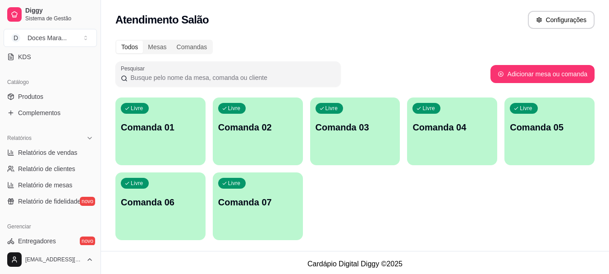
scroll to position [225, 0]
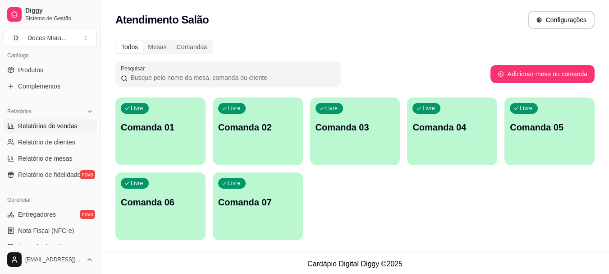
click at [42, 124] on span "Relatórios de vendas" at bounding box center [48, 125] width 60 height 9
select select "ALL"
select select "0"
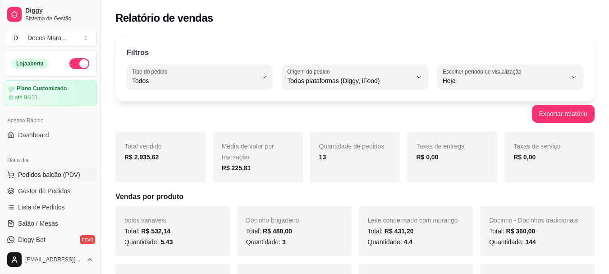
click at [52, 175] on span "Pedidos balcão (PDV)" at bounding box center [49, 174] width 62 height 9
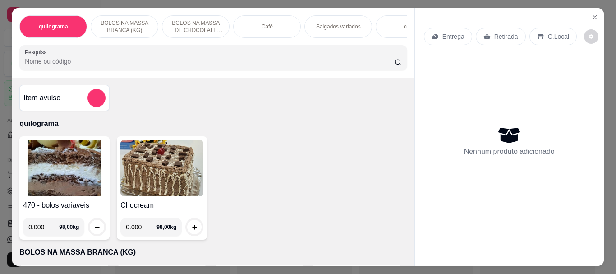
click at [59, 161] on img at bounding box center [64, 168] width 83 height 56
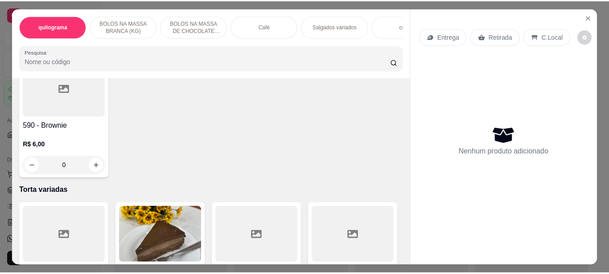
scroll to position [2886, 0]
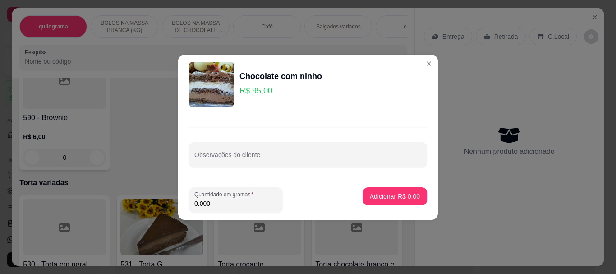
click at [216, 202] on input "0.000" at bounding box center [235, 203] width 83 height 9
type input "2.090"
click at [395, 193] on p "Adicionar R$ 198,55" at bounding box center [390, 196] width 55 height 9
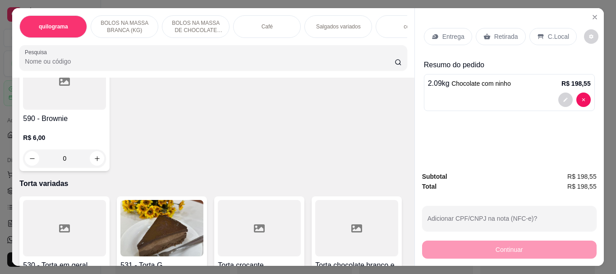
click at [494, 34] on p "Retirada" at bounding box center [506, 36] width 24 height 9
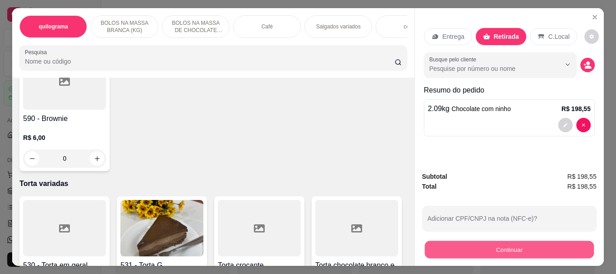
click at [502, 244] on button "Continuar" at bounding box center [508, 249] width 169 height 18
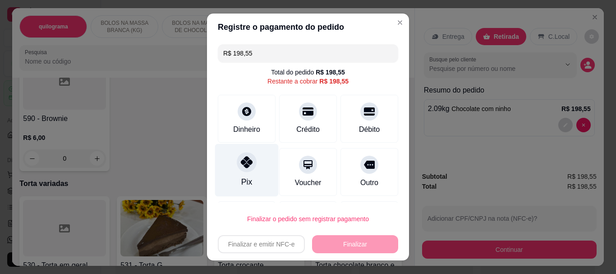
click at [244, 162] on icon at bounding box center [247, 162] width 12 height 12
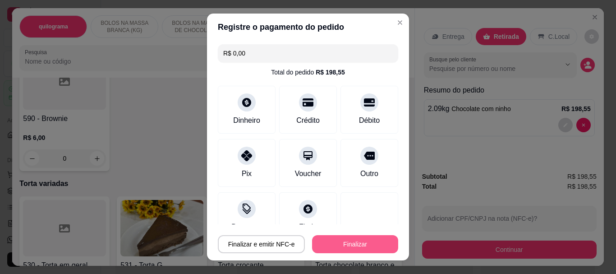
click at [346, 245] on button "Finalizar" at bounding box center [355, 244] width 86 height 18
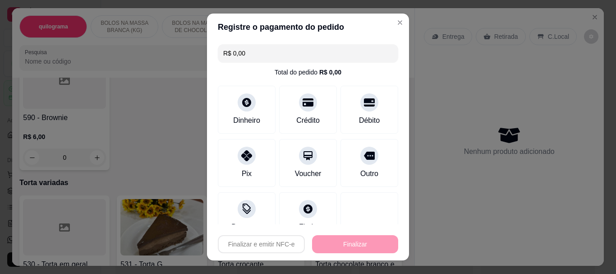
type input "-R$ 198,55"
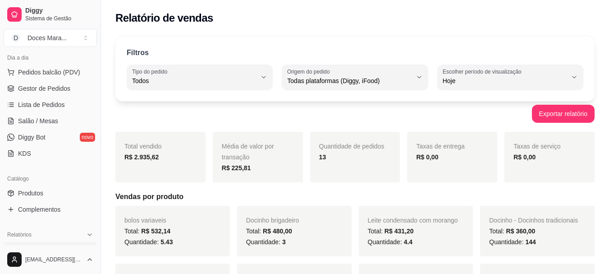
scroll to position [135, 0]
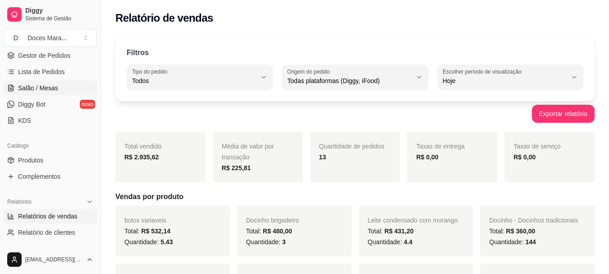
click at [46, 91] on span "Salão / Mesas" at bounding box center [38, 87] width 40 height 9
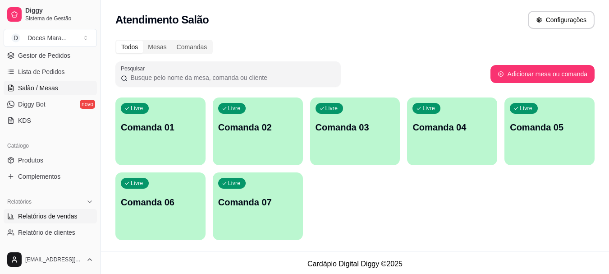
click at [55, 217] on span "Relatórios de vendas" at bounding box center [48, 216] width 60 height 9
select select "ALL"
select select "0"
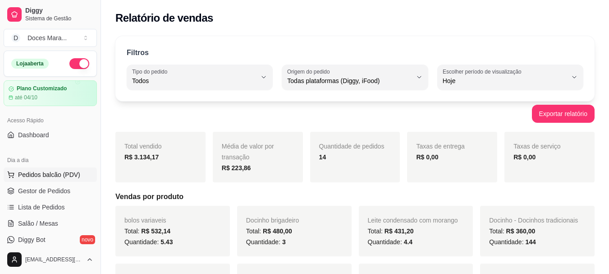
click at [52, 174] on span "Pedidos balcão (PDV)" at bounding box center [49, 174] width 62 height 9
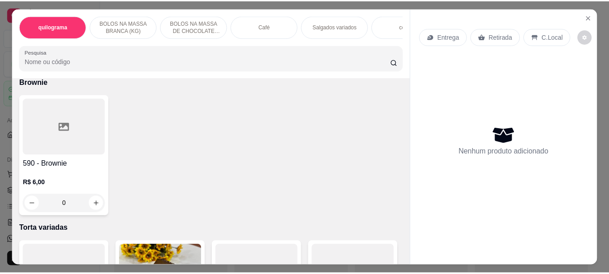
scroll to position [2841, 0]
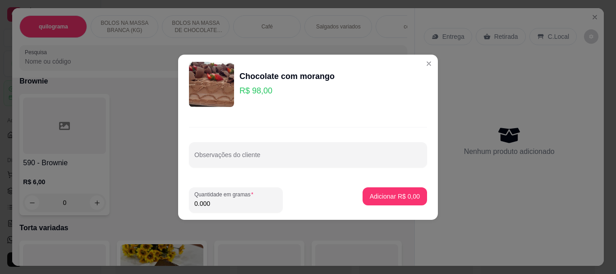
click at [251, 202] on input "0.000" at bounding box center [235, 203] width 83 height 9
type input "1.120"
click at [400, 196] on p "Adicionar R$ 109,76" at bounding box center [390, 196] width 55 height 9
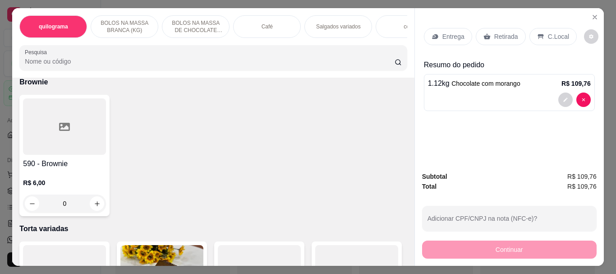
click at [506, 32] on p "Retirada" at bounding box center [506, 36] width 24 height 9
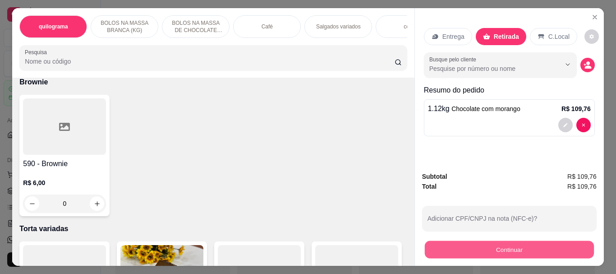
click at [500, 242] on button "Continuar" at bounding box center [508, 249] width 169 height 18
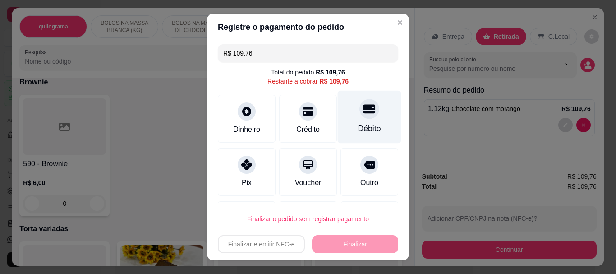
click at [358, 126] on div "Débito" at bounding box center [369, 129] width 23 height 12
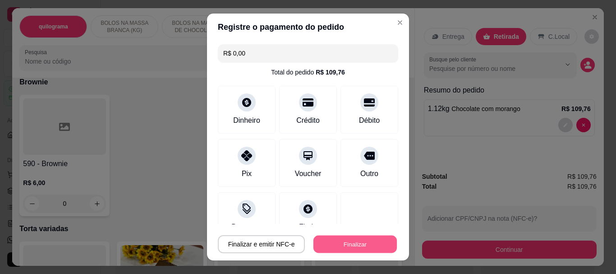
click at [348, 243] on button "Finalizar" at bounding box center [354, 244] width 83 height 18
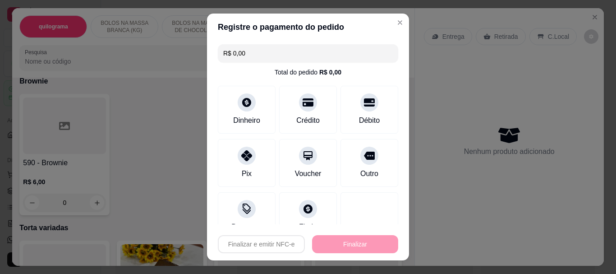
type input "-R$ 109,76"
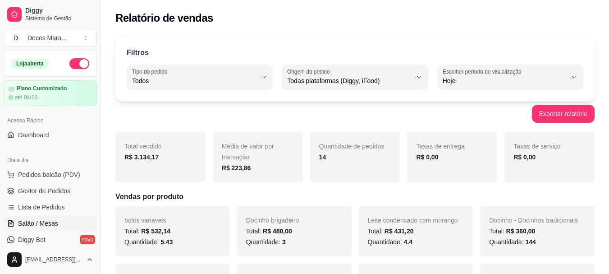
click at [36, 224] on span "Salão / Mesas" at bounding box center [38, 223] width 40 height 9
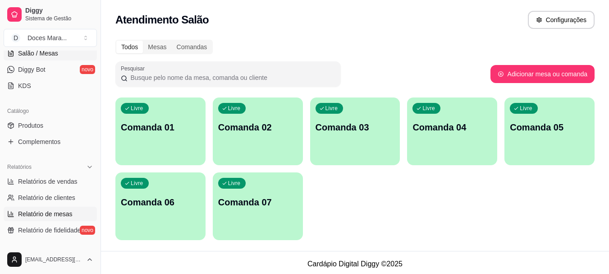
scroll to position [180, 0]
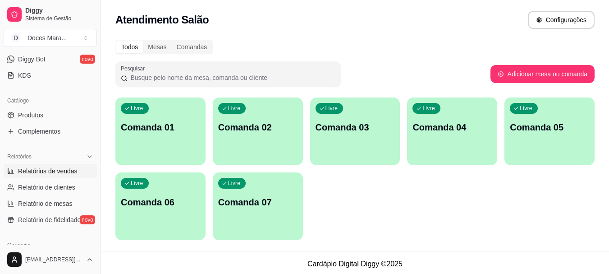
click at [32, 170] on span "Relatórios de vendas" at bounding box center [48, 170] width 60 height 9
select select "ALL"
select select "0"
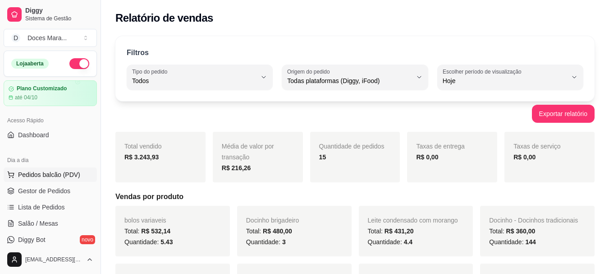
click at [48, 174] on span "Pedidos balcão (PDV)" at bounding box center [49, 174] width 62 height 9
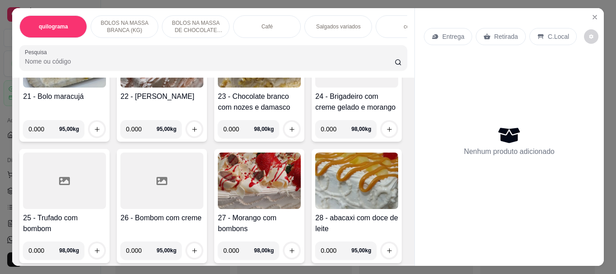
scroll to position [857, 0]
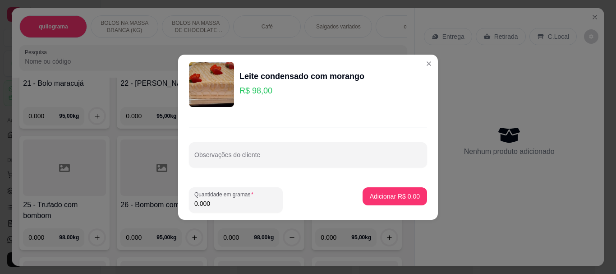
click at [218, 202] on input "0.000" at bounding box center [235, 203] width 83 height 9
type input "2.490"
click at [391, 200] on p "Adicionar R$ 244,02" at bounding box center [390, 196] width 55 height 9
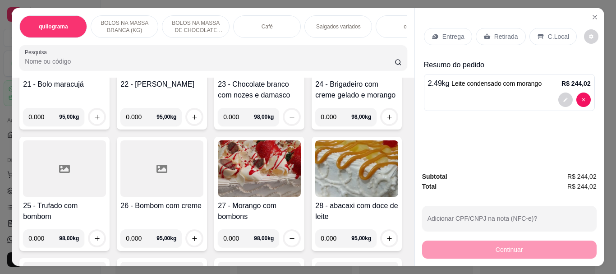
click at [498, 32] on p "Retirada" at bounding box center [506, 36] width 24 height 9
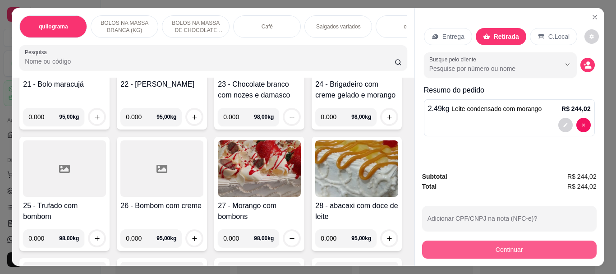
click at [512, 247] on button "Continuar" at bounding box center [509, 249] width 175 height 18
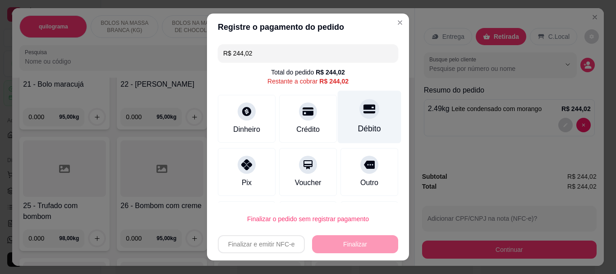
click at [355, 122] on div "Débito" at bounding box center [370, 117] width 64 height 53
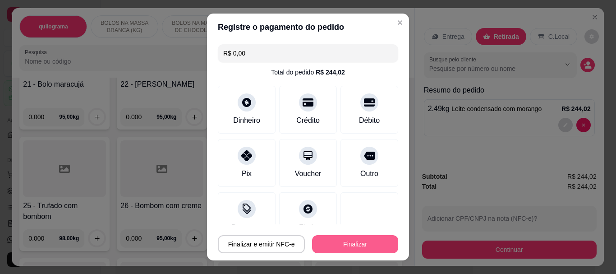
click at [350, 248] on button "Finalizar" at bounding box center [355, 244] width 86 height 18
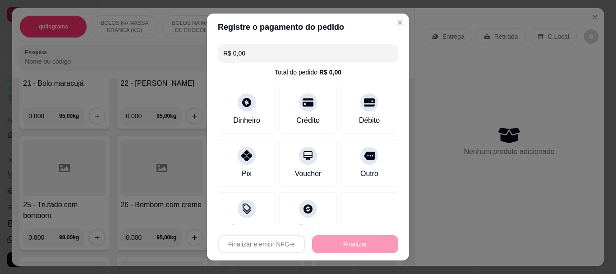
type input "-R$ 244,02"
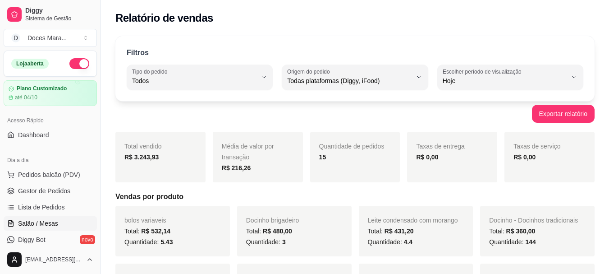
click at [30, 221] on span "Salão / Mesas" at bounding box center [38, 223] width 40 height 9
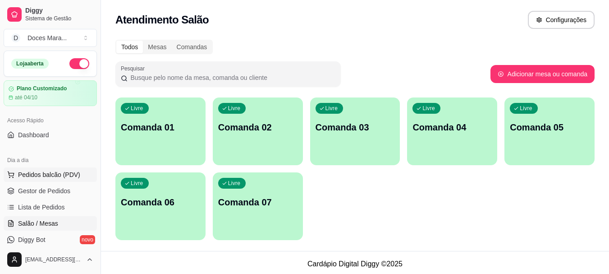
click at [33, 171] on span "Pedidos balcão (PDV)" at bounding box center [49, 174] width 62 height 9
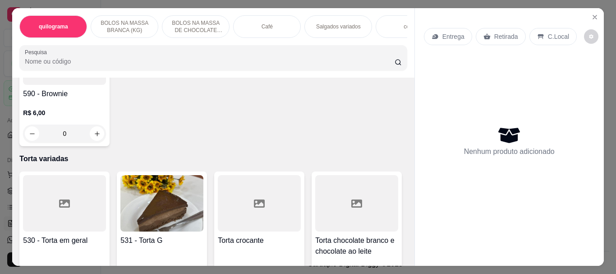
scroll to position [2931, 0]
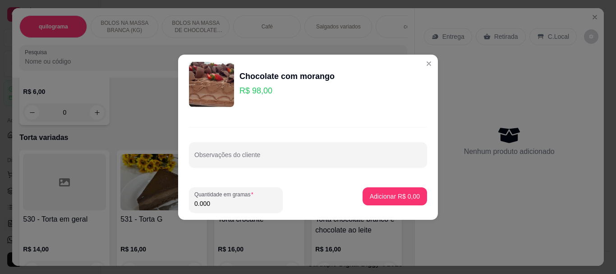
click at [232, 200] on input "0.000" at bounding box center [235, 203] width 83 height 9
type input "2.860"
click at [385, 197] on p "Adicionar R$ 280,28" at bounding box center [390, 196] width 55 height 9
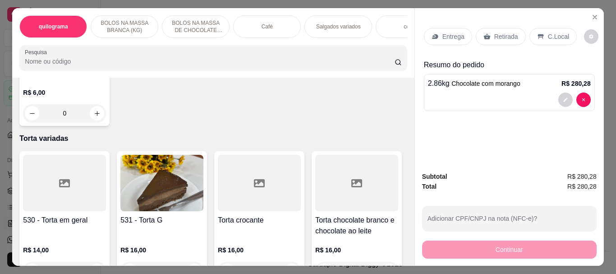
click at [504, 33] on p "Retirada" at bounding box center [506, 36] width 24 height 9
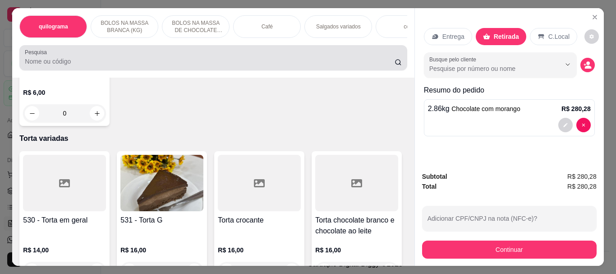
click at [82, 64] on input "Pesquisa" at bounding box center [210, 61] width 370 height 9
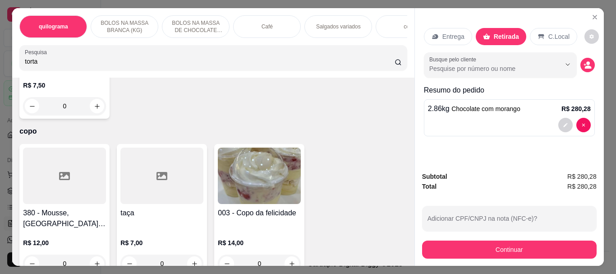
scroll to position [3357, 0]
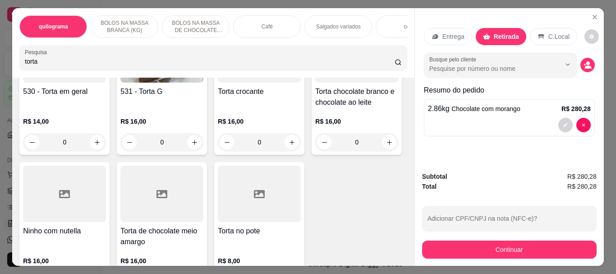
type input "torta"
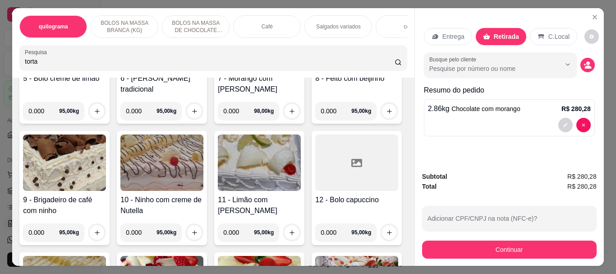
scroll to position [0, 0]
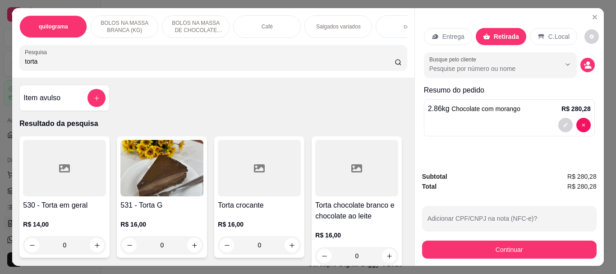
click at [195, 172] on img at bounding box center [161, 168] width 83 height 56
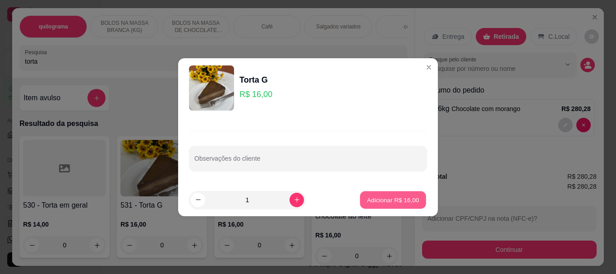
click at [383, 201] on p "Adicionar R$ 16,00" at bounding box center [393, 199] width 52 height 9
type input "1"
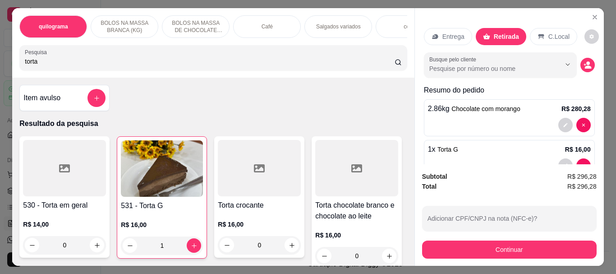
click at [60, 66] on input "torta" at bounding box center [210, 61] width 370 height 9
type input "t"
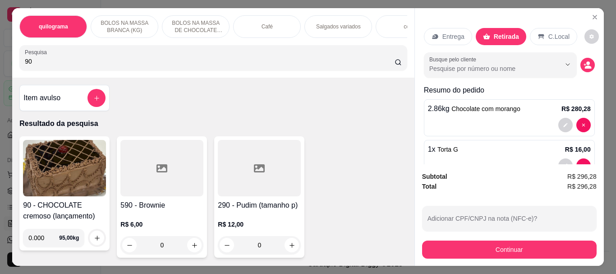
type input "9"
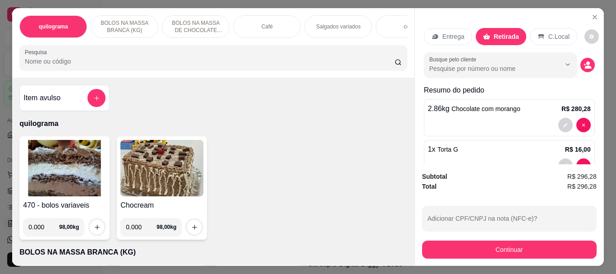
click at [55, 155] on img at bounding box center [64, 168] width 83 height 56
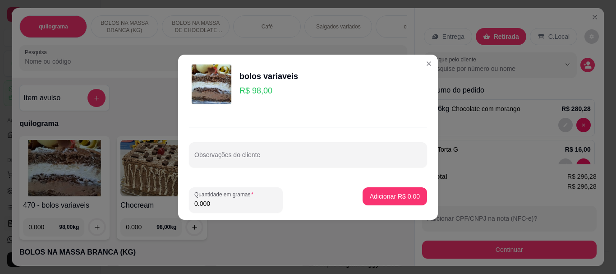
click at [232, 200] on input "0.000" at bounding box center [235, 203] width 83 height 9
click at [221, 201] on input "0.882" at bounding box center [235, 203] width 83 height 9
type input "0.090"
click at [372, 193] on p "Adicionar R$ 8,82" at bounding box center [395, 196] width 50 height 9
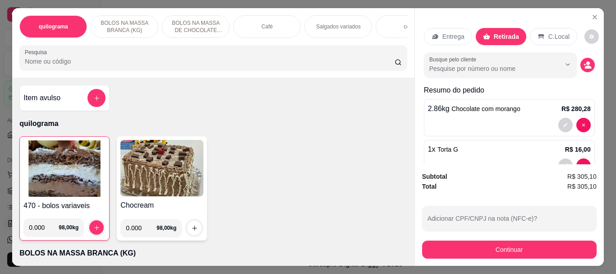
click at [53, 66] on input "Pesquisa" at bounding box center [210, 61] width 370 height 9
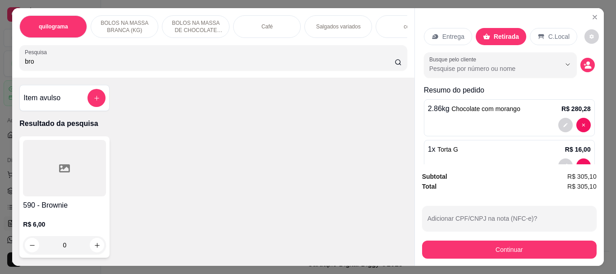
type input "bro"
click at [59, 187] on div at bounding box center [64, 168] width 83 height 56
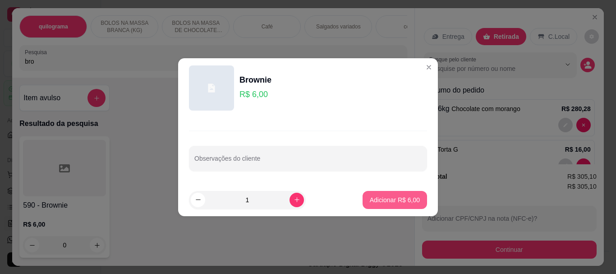
click at [371, 199] on p "Adicionar R$ 6,00" at bounding box center [395, 199] width 50 height 9
type input "1"
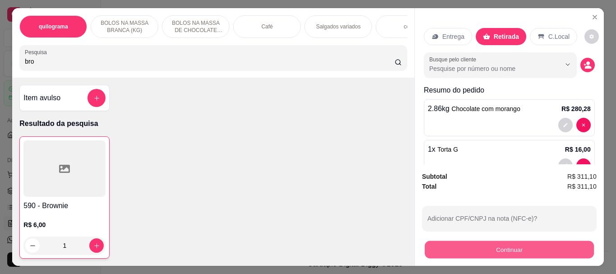
click at [501, 240] on button "Continuar" at bounding box center [508, 249] width 169 height 18
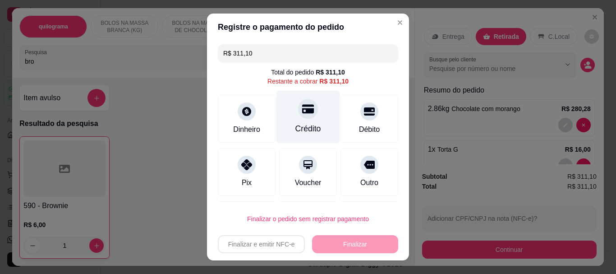
click at [295, 124] on div "Crédito" at bounding box center [308, 129] width 26 height 12
type input "R$ 0,00"
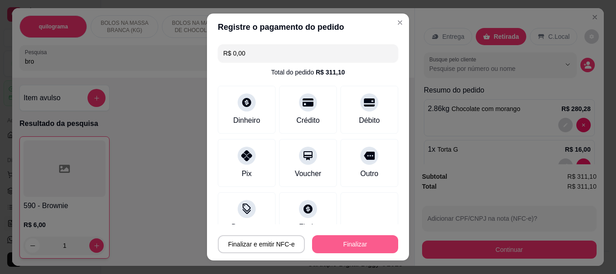
click at [330, 242] on button "Finalizar" at bounding box center [355, 244] width 86 height 18
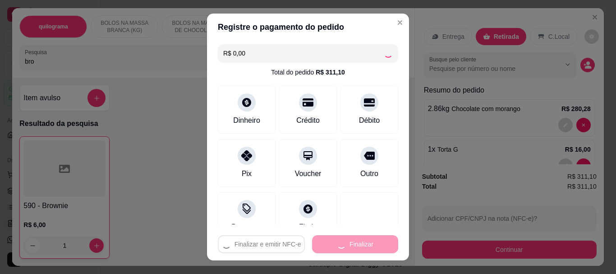
type input "0"
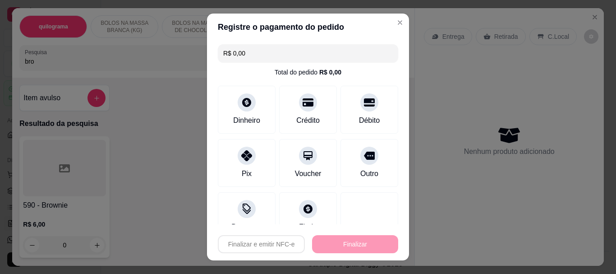
type input "-R$ 311,10"
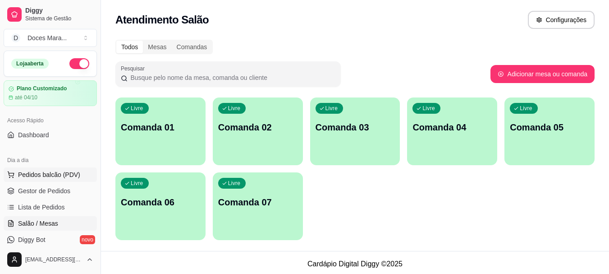
click at [43, 175] on span "Pedidos balcão (PDV)" at bounding box center [49, 174] width 62 height 9
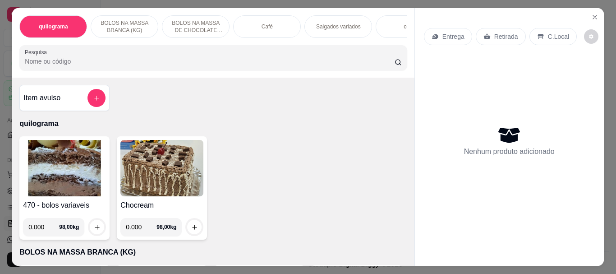
click at [64, 175] on img at bounding box center [64, 168] width 83 height 56
select select "ALL"
select select "0"
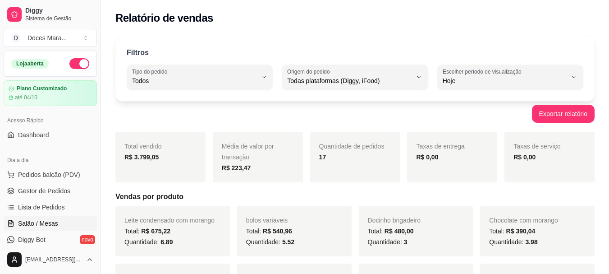
click at [47, 222] on span "Salão / Mesas" at bounding box center [38, 223] width 40 height 9
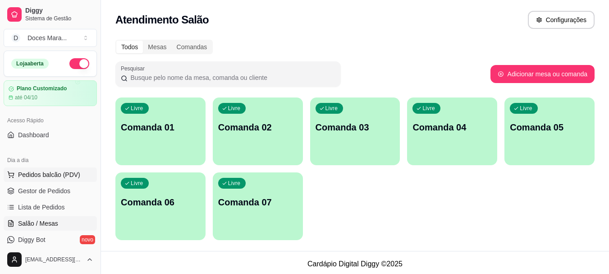
click at [39, 173] on span "Pedidos balcão (PDV)" at bounding box center [49, 174] width 62 height 9
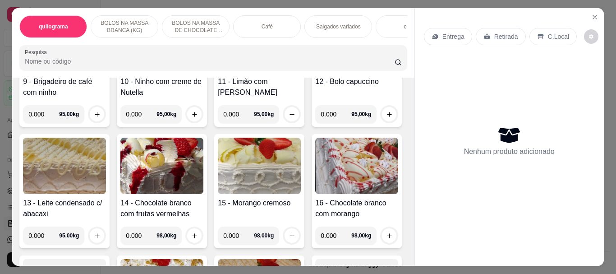
scroll to position [496, 0]
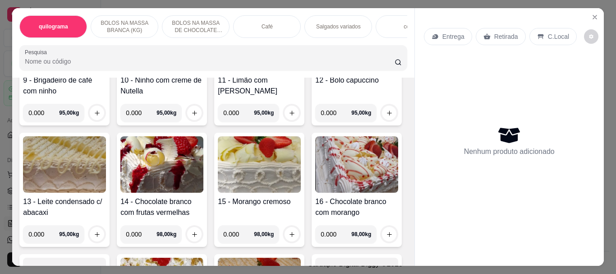
click at [218, 71] on img at bounding box center [259, 43] width 83 height 56
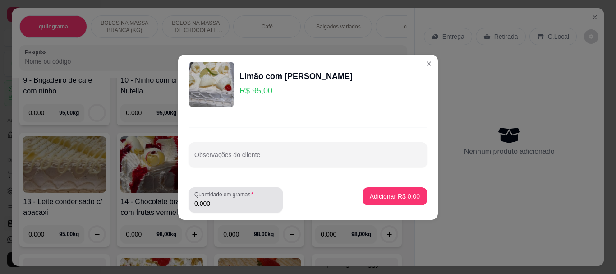
click at [223, 201] on input "0.000" at bounding box center [235, 203] width 83 height 9
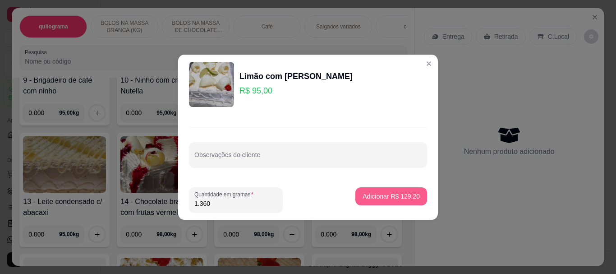
type input "1.360"
click at [368, 198] on p "Adicionar R$ 129,20" at bounding box center [390, 196] width 55 height 9
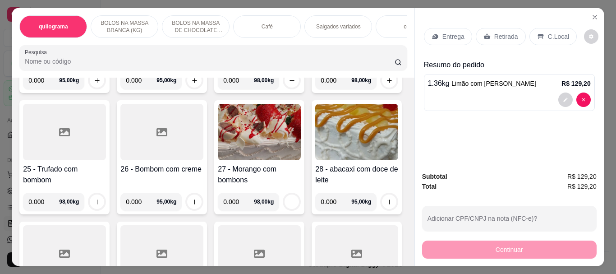
scroll to position [902, 0]
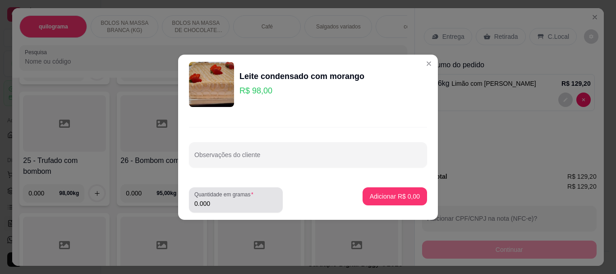
click at [240, 199] on input "0.000" at bounding box center [235, 203] width 83 height 9
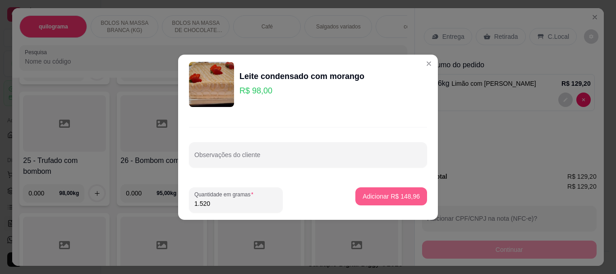
type input "1.520"
click at [377, 192] on p "Adicionar R$ 148,96" at bounding box center [391, 196] width 57 height 9
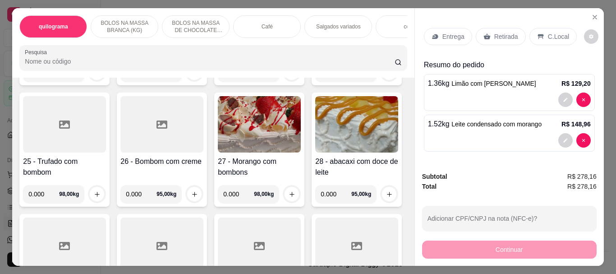
click at [503, 32] on p "Retirada" at bounding box center [506, 36] width 24 height 9
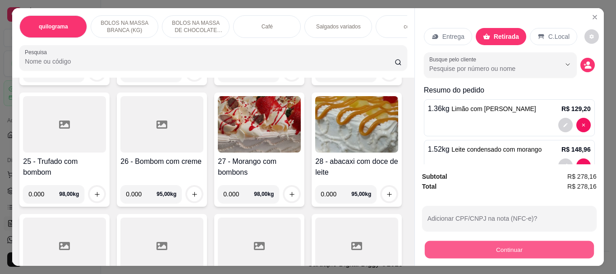
click at [501, 241] on button "Continuar" at bounding box center [508, 249] width 169 height 18
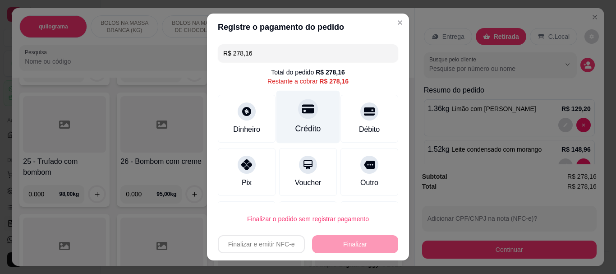
click at [295, 124] on div "Crédito" at bounding box center [308, 129] width 26 height 12
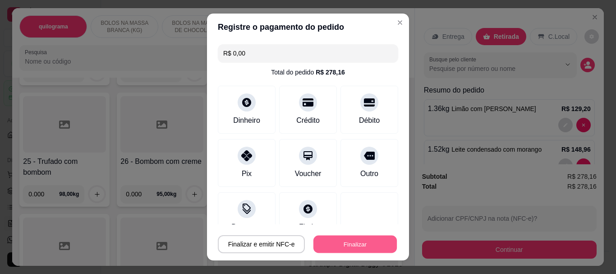
click at [340, 242] on button "Finalizar" at bounding box center [354, 244] width 83 height 18
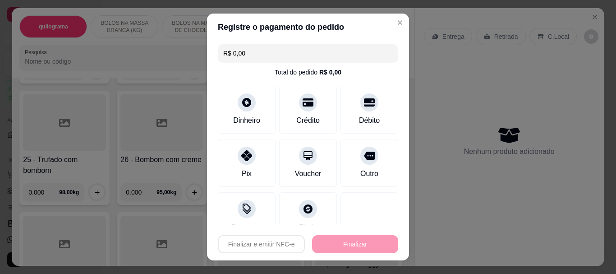
type input "-R$ 278,16"
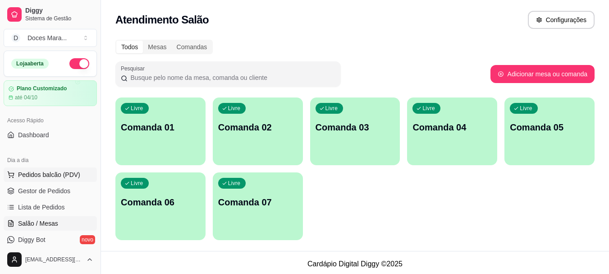
click at [35, 176] on span "Pedidos balcão (PDV)" at bounding box center [49, 174] width 62 height 9
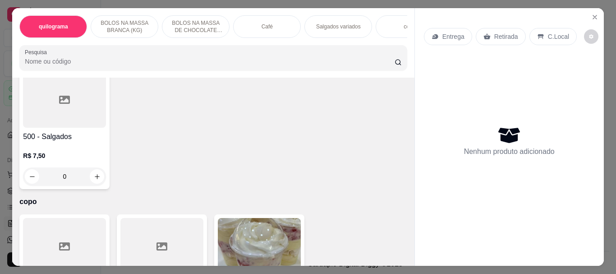
scroll to position [2616, 0]
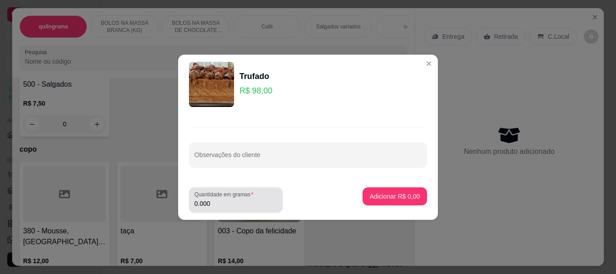
click at [215, 203] on input "0.000" at bounding box center [235, 203] width 83 height 9
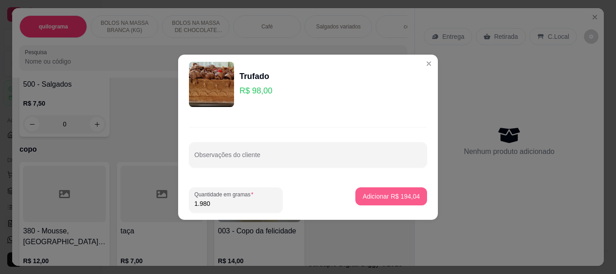
type input "1.980"
click at [380, 199] on p "Adicionar R$ 194,04" at bounding box center [391, 196] width 57 height 9
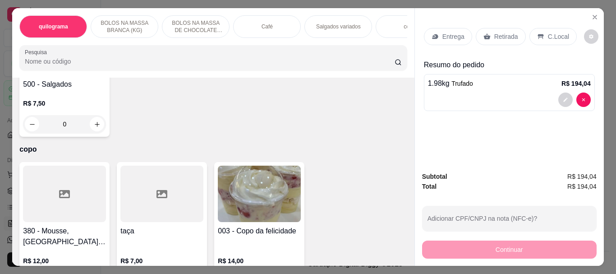
click at [489, 30] on div "Retirada" at bounding box center [501, 36] width 50 height 17
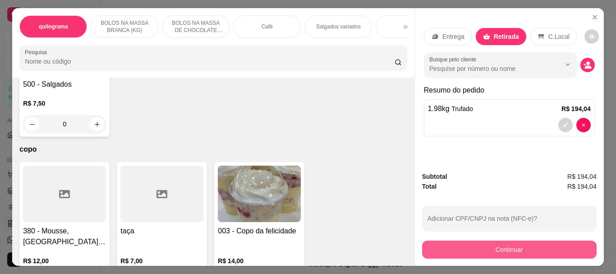
click at [493, 245] on button "Continuar" at bounding box center [509, 249] width 175 height 18
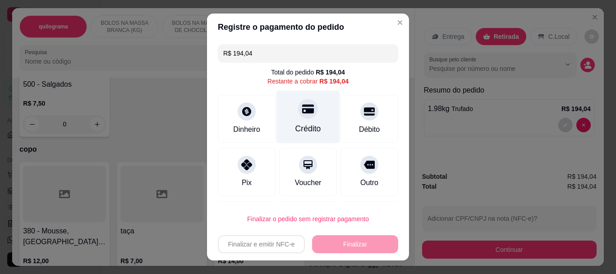
click at [295, 123] on div "Crédito" at bounding box center [308, 129] width 26 height 12
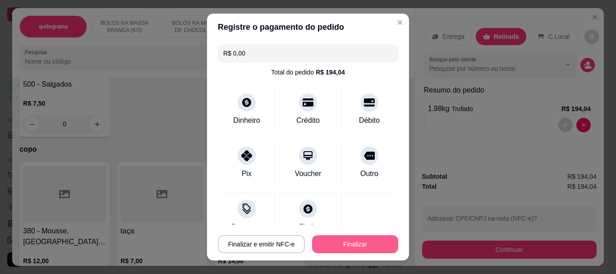
click at [337, 247] on button "Finalizar" at bounding box center [355, 244] width 86 height 18
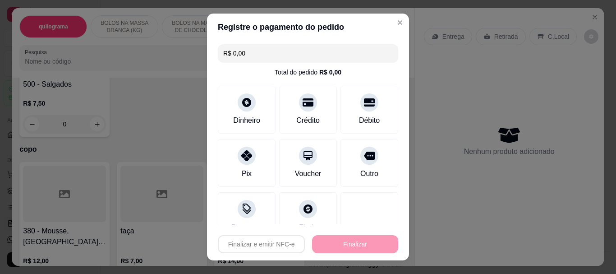
type input "-R$ 194,04"
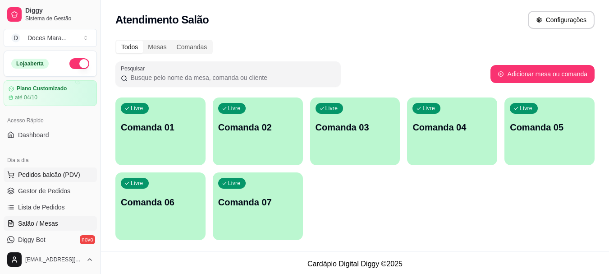
click at [41, 176] on span "Pedidos balcão (PDV)" at bounding box center [49, 174] width 62 height 9
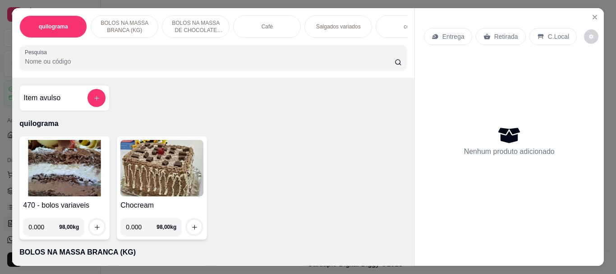
click at [269, 26] on div "Café" at bounding box center [267, 26] width 68 height 23
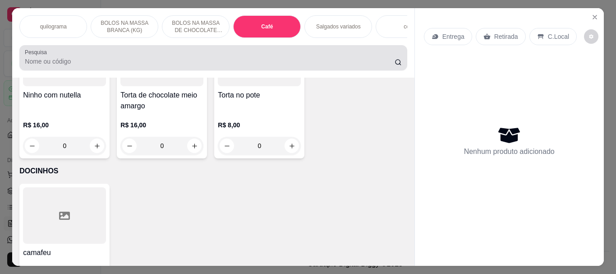
scroll to position [24, 0]
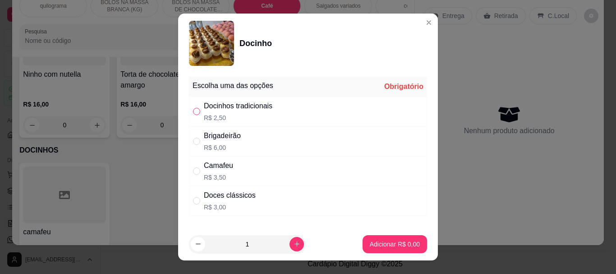
click at [193, 112] on input "" at bounding box center [196, 111] width 7 height 7
radio input "true"
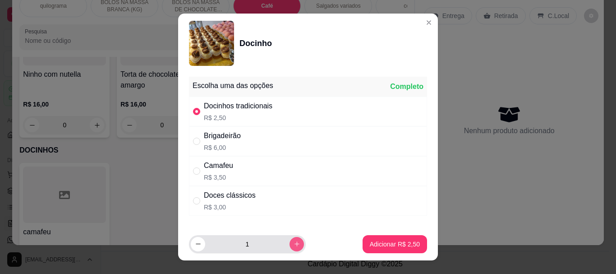
click at [290, 246] on button "increase-product-quantity" at bounding box center [297, 244] width 14 height 14
click at [294, 246] on icon "increase-product-quantity" at bounding box center [297, 243] width 7 height 7
type input "4"
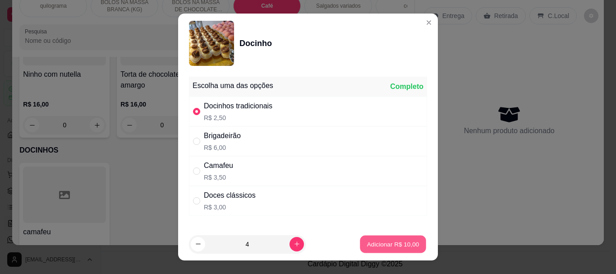
click at [372, 242] on p "Adicionar R$ 10,00" at bounding box center [393, 243] width 52 height 9
type input "4"
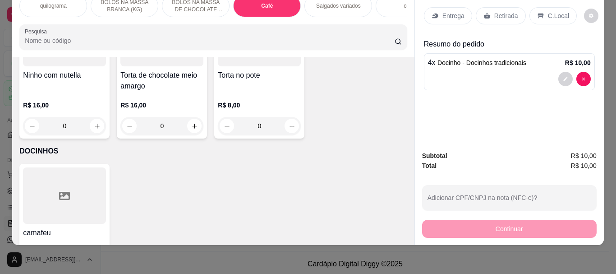
click at [508, 11] on p "Retirada" at bounding box center [506, 15] width 24 height 9
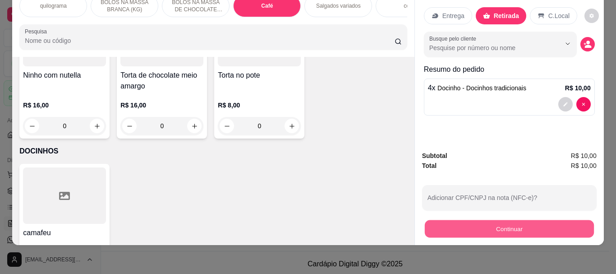
click at [492, 220] on button "Continuar" at bounding box center [508, 229] width 169 height 18
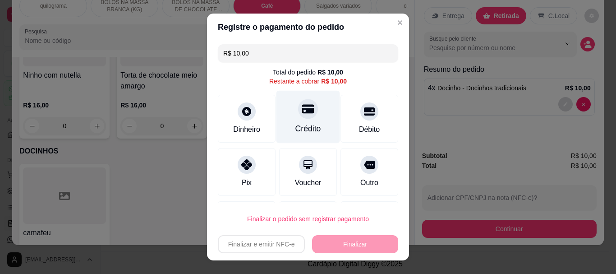
click at [291, 120] on div "Crédito" at bounding box center [308, 117] width 64 height 53
type input "R$ 0,00"
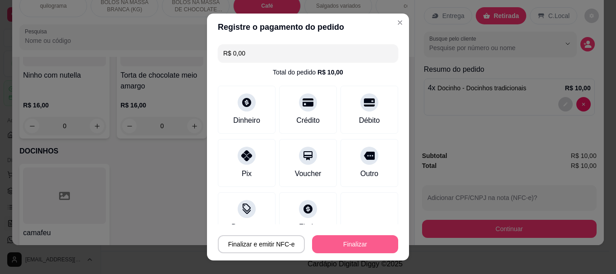
click at [330, 246] on button "Finalizar" at bounding box center [355, 244] width 86 height 18
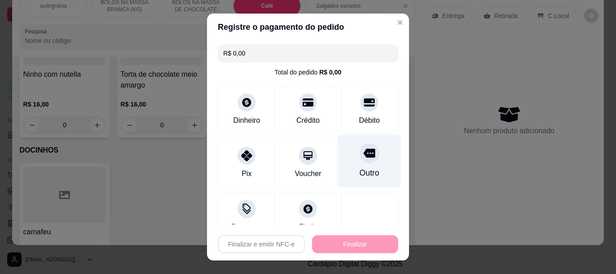
type input "0"
type input "-R$ 10,00"
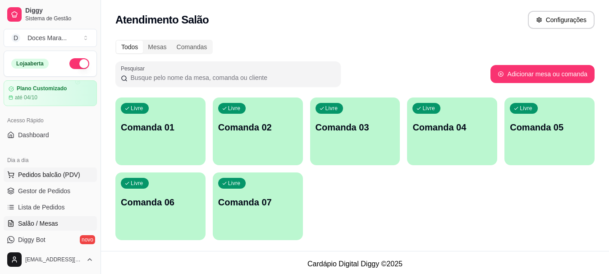
click at [42, 171] on span "Pedidos balcão (PDV)" at bounding box center [49, 174] width 62 height 9
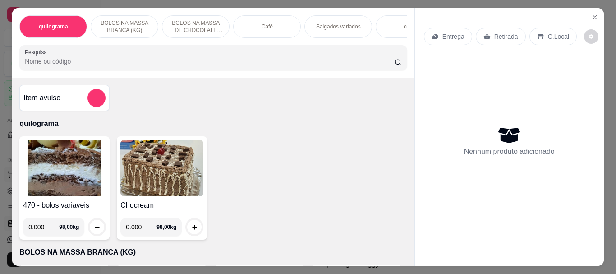
click at [42, 171] on img at bounding box center [64, 168] width 83 height 56
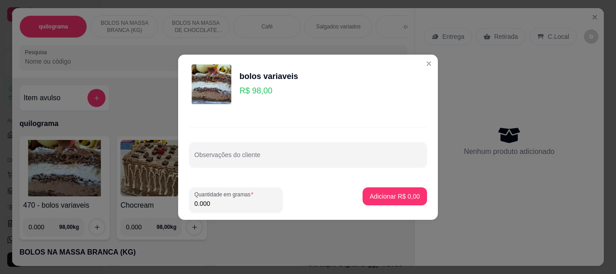
click at [207, 203] on input "0.000" at bounding box center [235, 203] width 83 height 9
type input "0.950"
click at [389, 195] on p "Adicionar R$ 93,10" at bounding box center [393, 196] width 52 height 9
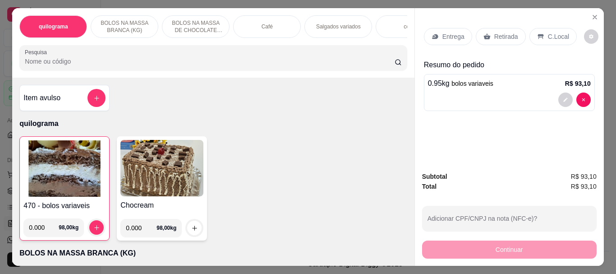
click at [273, 24] on div "Café" at bounding box center [267, 26] width 68 height 23
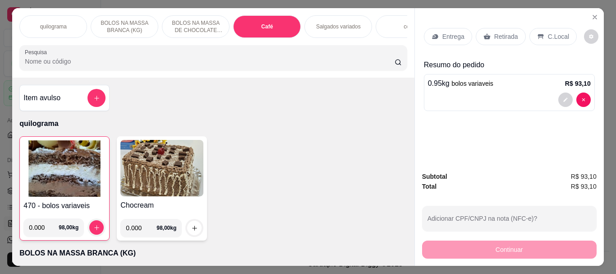
scroll to position [24, 0]
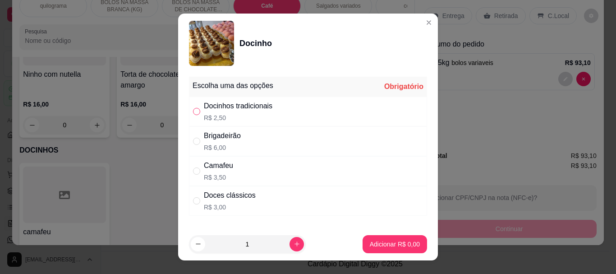
click at [196, 109] on input "" at bounding box center [196, 111] width 7 height 7
radio input "true"
click at [388, 244] on p "Adicionar R$ 2,50" at bounding box center [394, 243] width 49 height 9
type input "1"
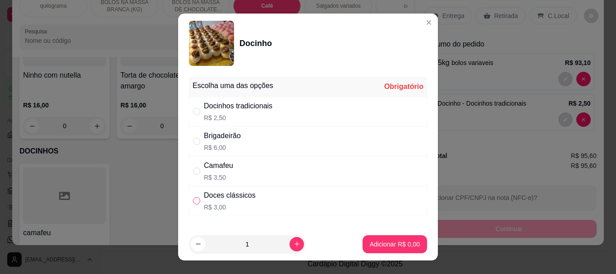
click at [196, 198] on input "" at bounding box center [196, 200] width 7 height 7
radio input "true"
click at [370, 243] on p "Adicionar R$ 3,00" at bounding box center [394, 243] width 49 height 9
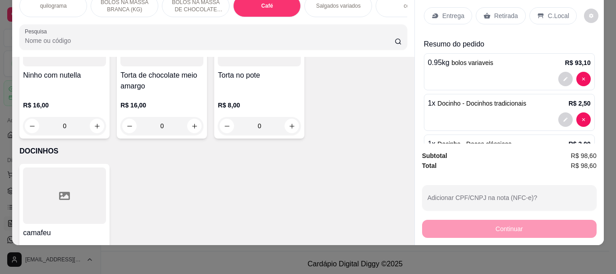
click at [489, 7] on div "Retirada" at bounding box center [501, 15] width 50 height 17
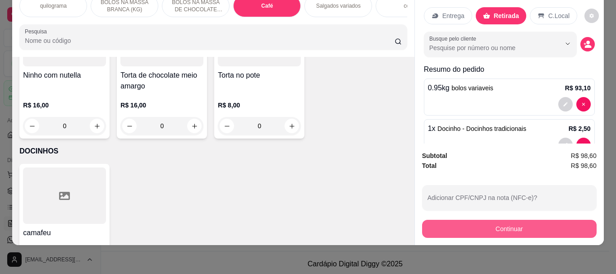
click at [510, 220] on button "Continuar" at bounding box center [509, 229] width 175 height 18
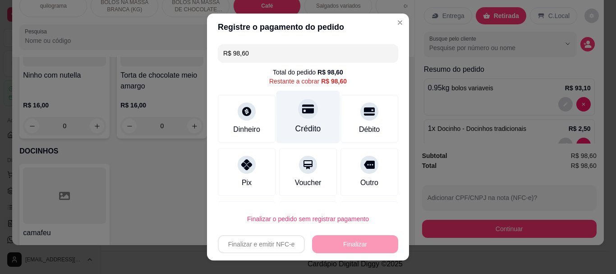
click at [308, 116] on div "Crédito" at bounding box center [308, 117] width 64 height 53
type input "R$ 0,00"
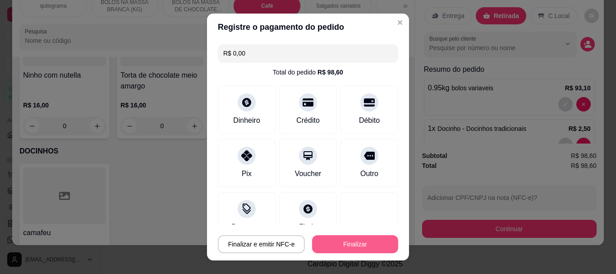
click at [341, 248] on button "Finalizar" at bounding box center [355, 244] width 86 height 18
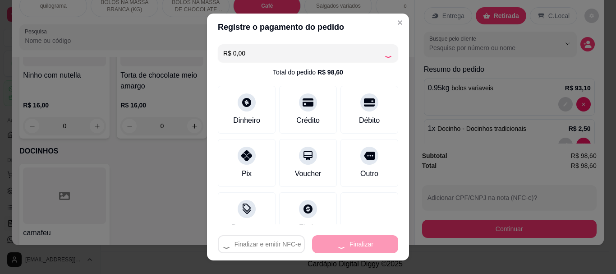
type input "0"
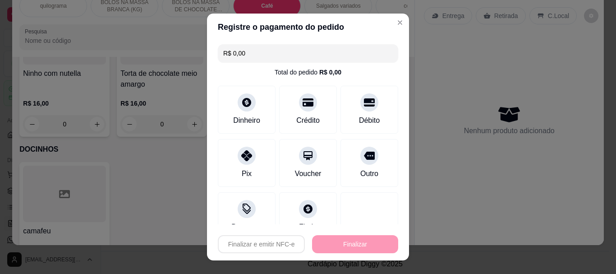
type input "-R$ 98,60"
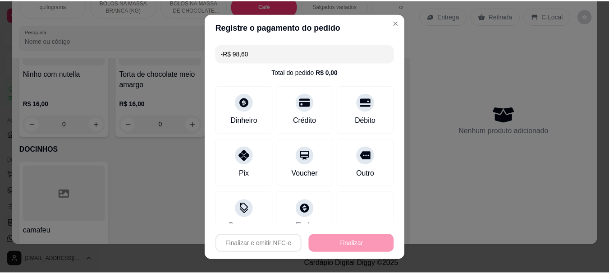
scroll to position [3195, 0]
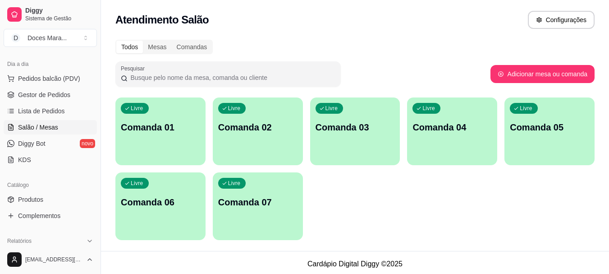
scroll to position [180, 0]
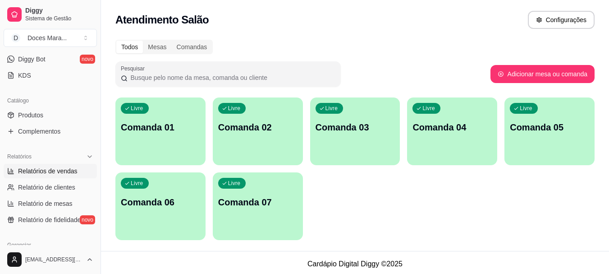
click at [48, 170] on span "Relatórios de vendas" at bounding box center [48, 170] width 60 height 9
select select "ALL"
select select "0"
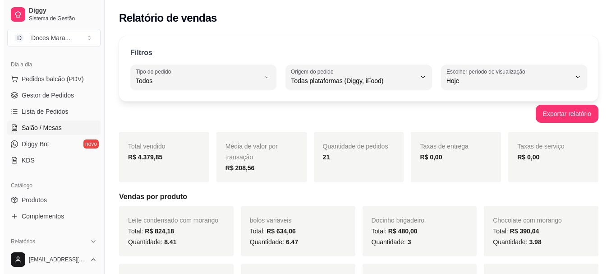
scroll to position [90, 0]
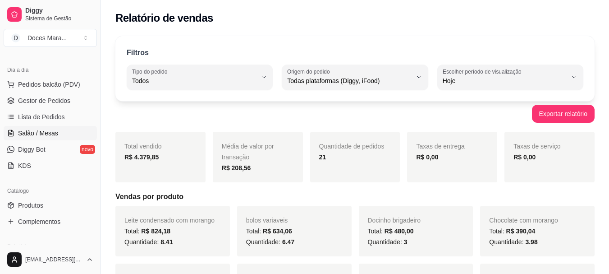
click at [41, 132] on span "Salão / Mesas" at bounding box center [38, 133] width 40 height 9
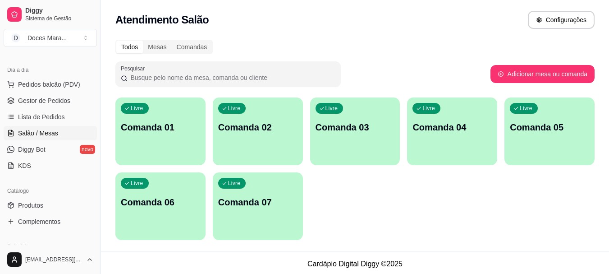
click at [336, 42] on div "Todos Mesas Comandas" at bounding box center [354, 47] width 479 height 14
click at [55, 84] on span "Pedidos balcão (PDV)" at bounding box center [49, 84] width 62 height 9
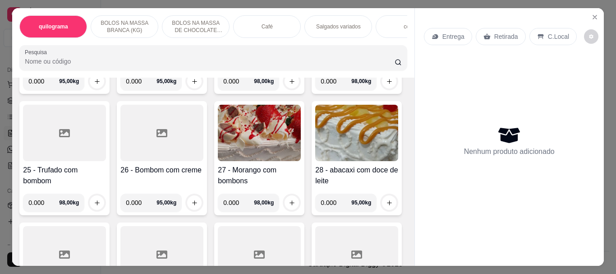
scroll to position [902, 0]
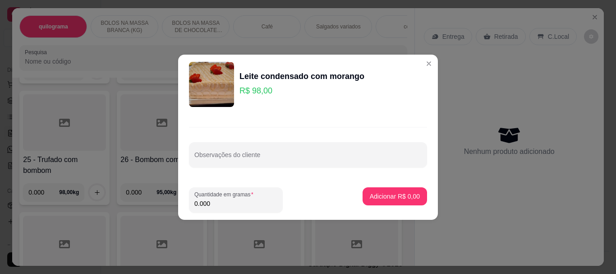
click at [221, 202] on input "0.000" at bounding box center [235, 203] width 83 height 9
type input "0.660"
click at [381, 198] on p "Adicionar R$ 64,68" at bounding box center [393, 196] width 54 height 9
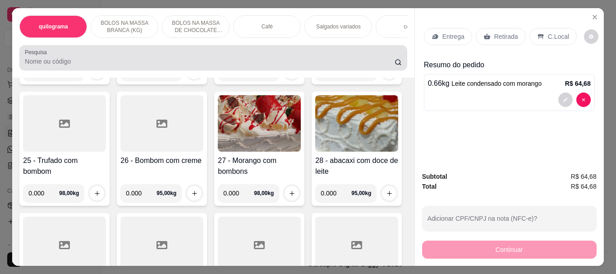
click at [28, 64] on input "Pesquisa" at bounding box center [210, 61] width 370 height 9
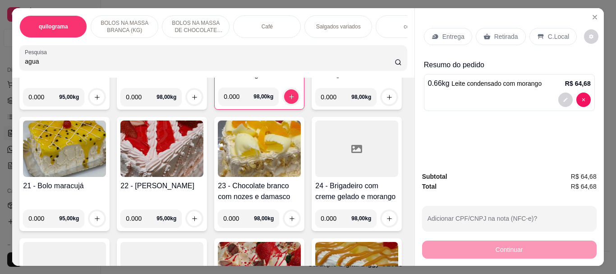
scroll to position [1049, 0]
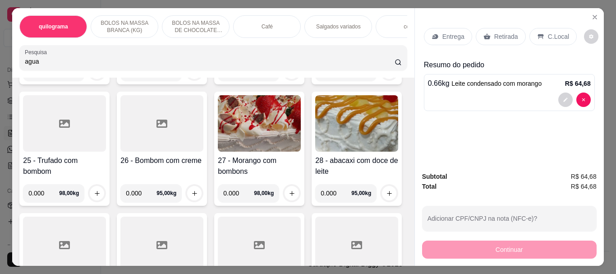
type input "agua"
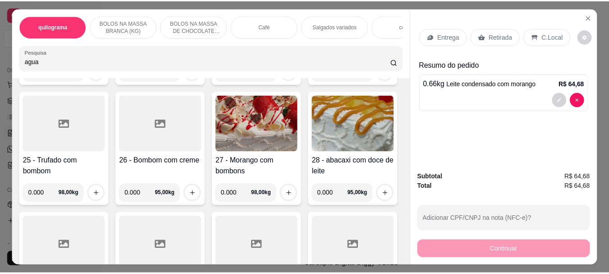
scroll to position [0, 0]
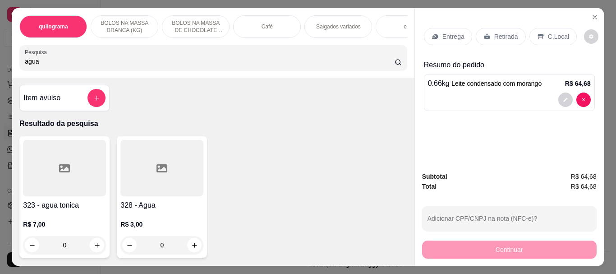
click at [130, 172] on div at bounding box center [161, 168] width 83 height 56
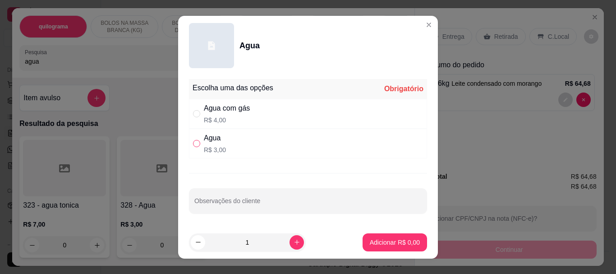
click at [195, 143] on input "" at bounding box center [196, 143] width 7 height 7
radio input "true"
click at [395, 243] on p "Adicionar R$ 3,00" at bounding box center [395, 242] width 50 height 9
type input "1"
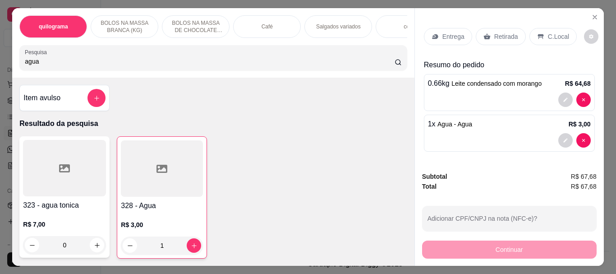
click at [497, 33] on p "Retirada" at bounding box center [506, 36] width 24 height 9
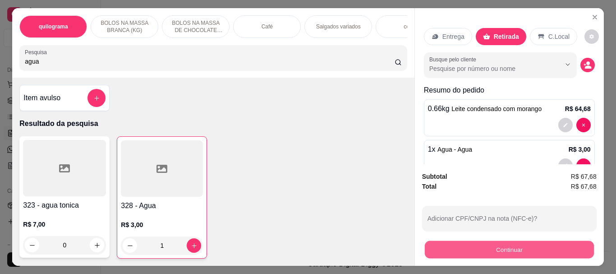
click at [510, 244] on button "Continuar" at bounding box center [508, 249] width 169 height 18
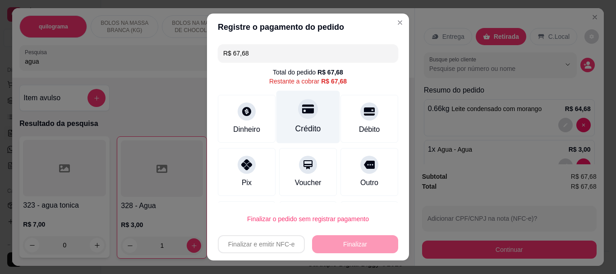
click at [309, 126] on div "Crédito" at bounding box center [308, 129] width 26 height 12
type input "R$ 0,00"
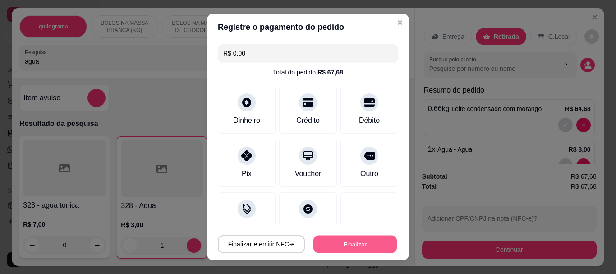
click at [345, 240] on button "Finalizar" at bounding box center [354, 244] width 83 height 18
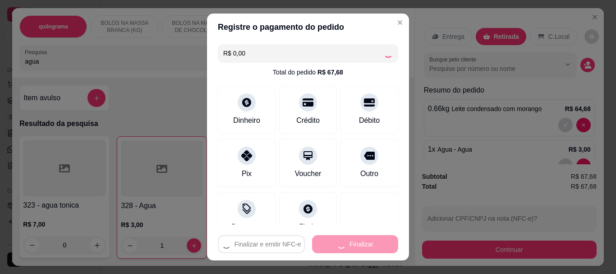
type input "0"
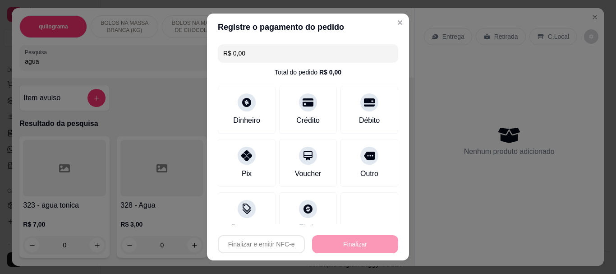
type input "-R$ 67,68"
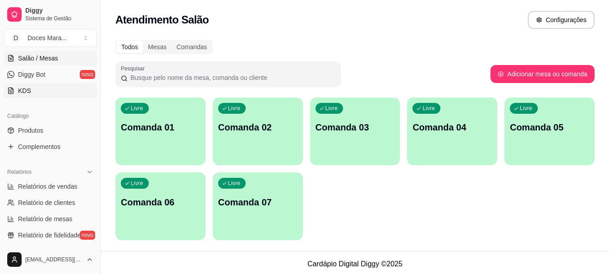
scroll to position [225, 0]
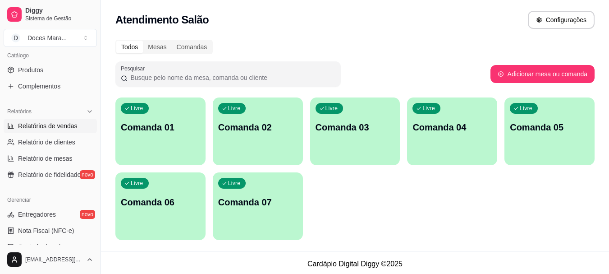
click at [58, 126] on span "Relatórios de vendas" at bounding box center [48, 125] width 60 height 9
select select "ALL"
select select "0"
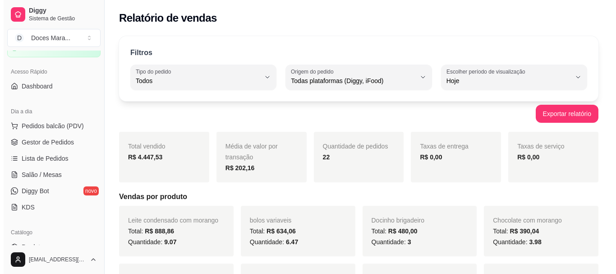
scroll to position [45, 0]
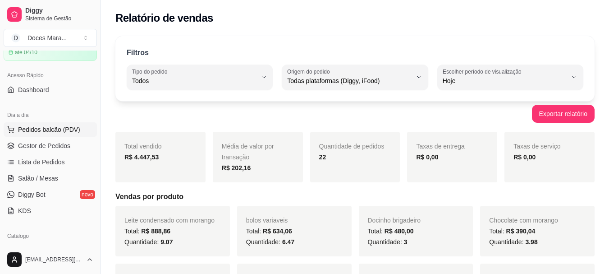
click at [44, 127] on span "Pedidos balcão (PDV)" at bounding box center [49, 129] width 62 height 9
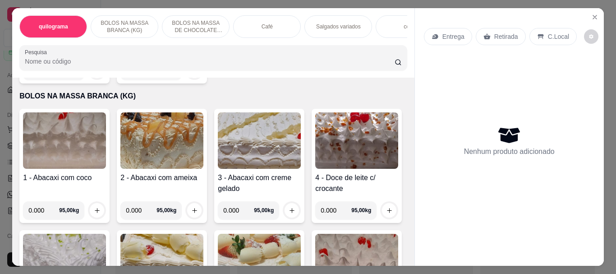
scroll to position [90, 0]
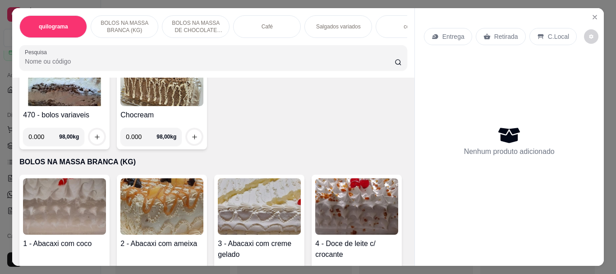
click at [40, 206] on img at bounding box center [64, 206] width 83 height 56
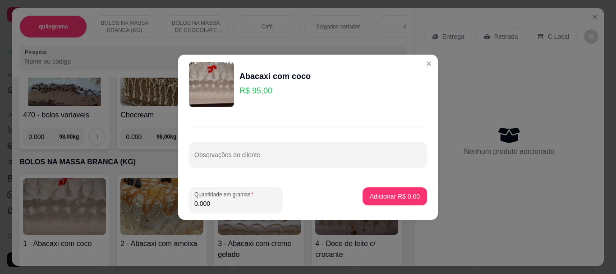
click at [216, 199] on input "0.000" at bounding box center [235, 203] width 83 height 9
type input "2.020"
click at [406, 197] on p "Adicionar R$ 191,90" at bounding box center [391, 196] width 57 height 9
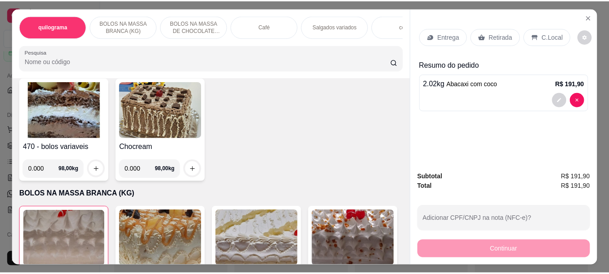
scroll to position [0, 0]
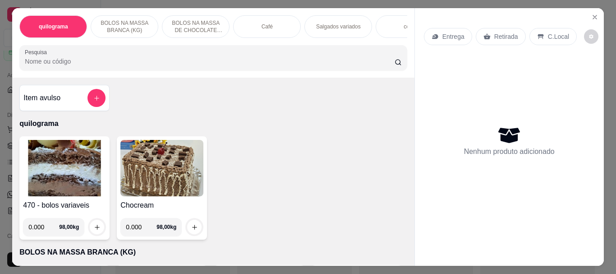
click at [48, 193] on img at bounding box center [64, 168] width 83 height 56
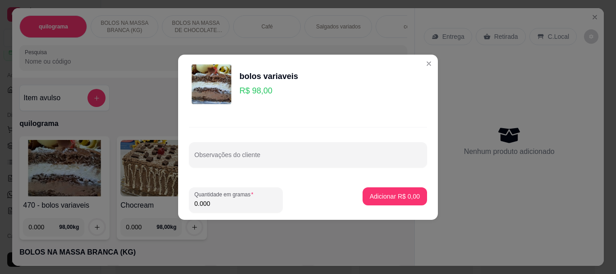
click at [231, 202] on input "0.000" at bounding box center [235, 203] width 83 height 9
type input "2.020"
click at [387, 195] on p "Adicionar R$ 197,96" at bounding box center [391, 196] width 57 height 9
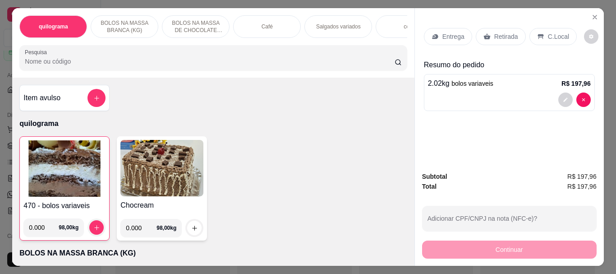
click at [37, 62] on input "Pesquisa" at bounding box center [210, 61] width 370 height 9
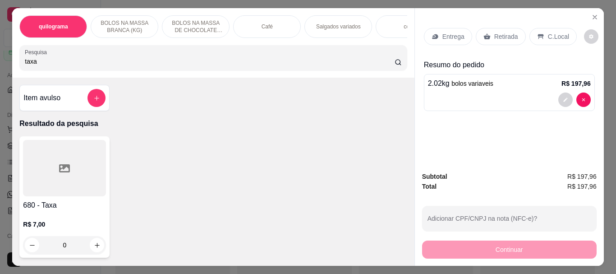
type input "taxa"
click at [57, 177] on div at bounding box center [64, 168] width 83 height 56
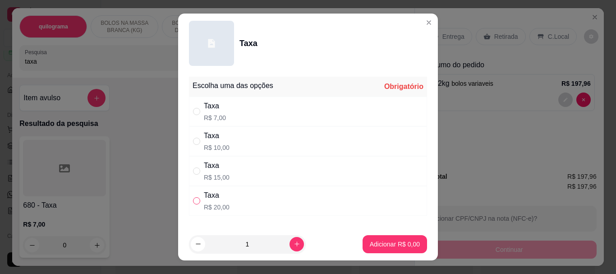
click at [193, 198] on input "" at bounding box center [196, 200] width 7 height 7
radio input "true"
click at [388, 249] on button "Adicionar R$ 20,00" at bounding box center [393, 244] width 66 height 18
type input "1"
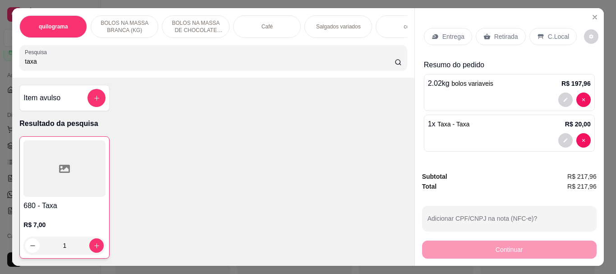
click at [494, 32] on p "Retirada" at bounding box center [506, 36] width 24 height 9
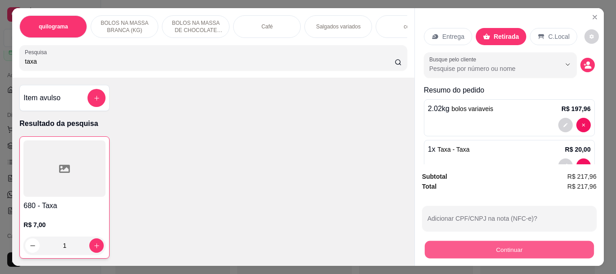
click at [502, 242] on button "Continuar" at bounding box center [508, 249] width 169 height 18
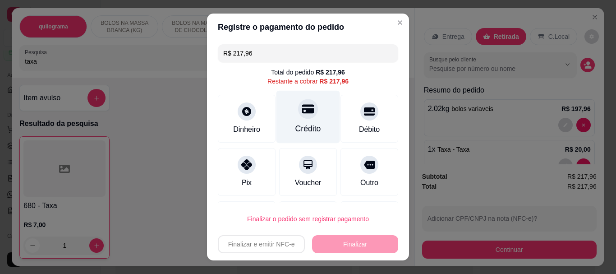
click at [300, 120] on div "Crédito" at bounding box center [308, 117] width 64 height 53
type input "R$ 0,00"
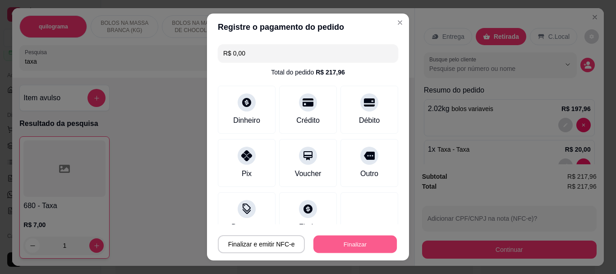
click at [349, 246] on button "Finalizar" at bounding box center [354, 244] width 83 height 18
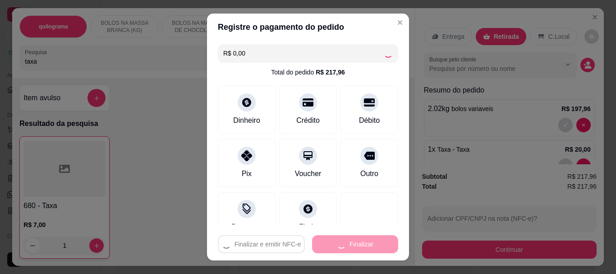
type input "0"
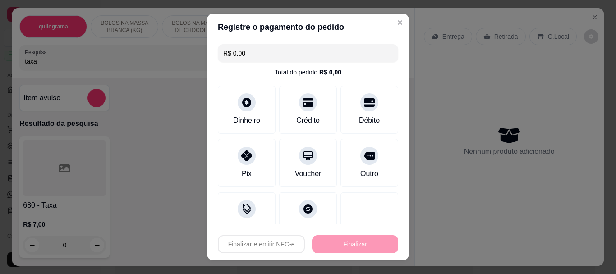
type input "-R$ 217,96"
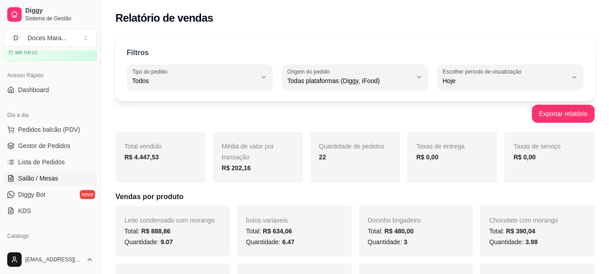
click at [35, 176] on span "Salão / Mesas" at bounding box center [38, 178] width 40 height 9
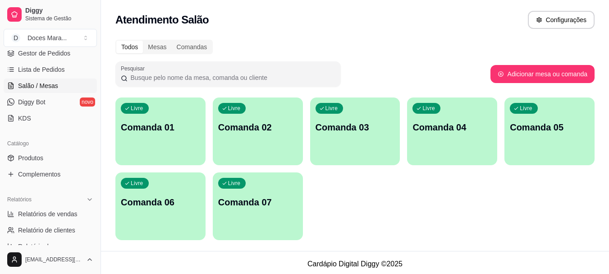
scroll to position [180, 0]
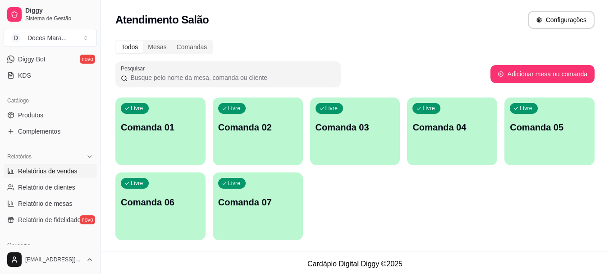
click at [53, 166] on span "Relatórios de vendas" at bounding box center [48, 170] width 60 height 9
select select "ALL"
select select "0"
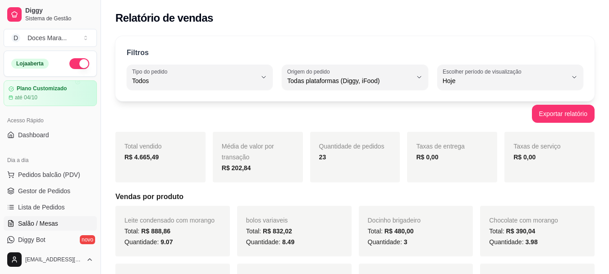
click at [41, 219] on span "Salão / Mesas" at bounding box center [38, 223] width 40 height 9
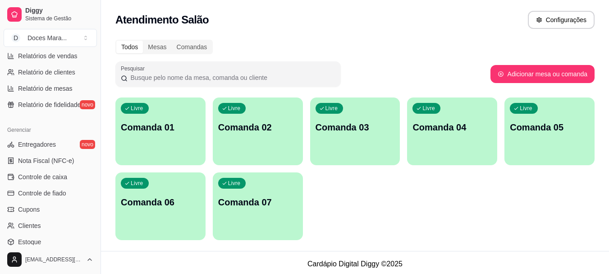
scroll to position [316, 0]
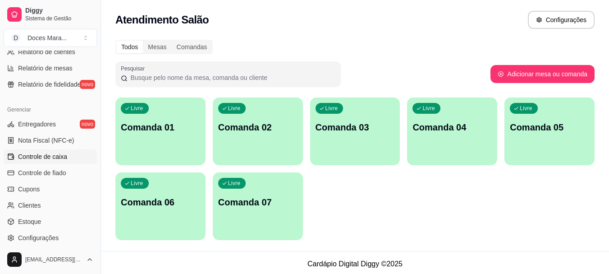
click at [52, 161] on span "Controle de caixa" at bounding box center [42, 156] width 49 height 9
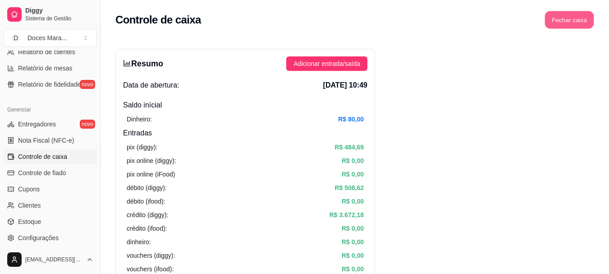
click at [566, 18] on button "Fechar caixa" at bounding box center [569, 20] width 49 height 18
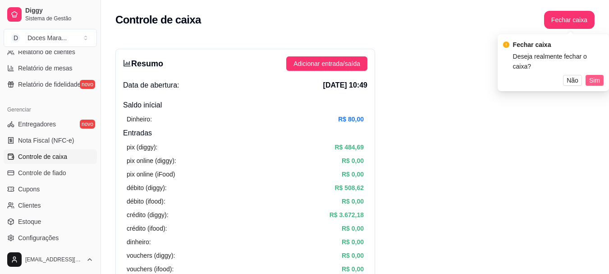
click at [595, 75] on span "Sim" at bounding box center [594, 80] width 11 height 10
